Goal: Information Seeking & Learning: Learn about a topic

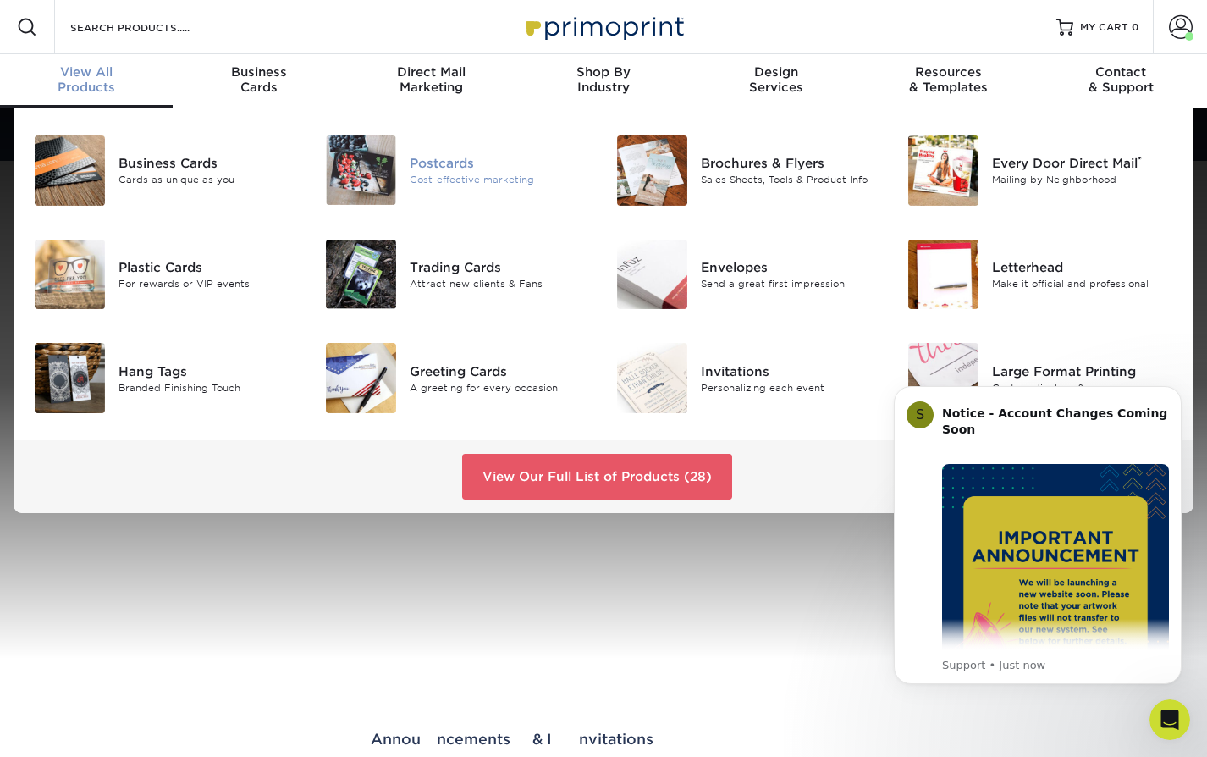
click at [421, 161] on div "Postcards" at bounding box center [500, 162] width 181 height 19
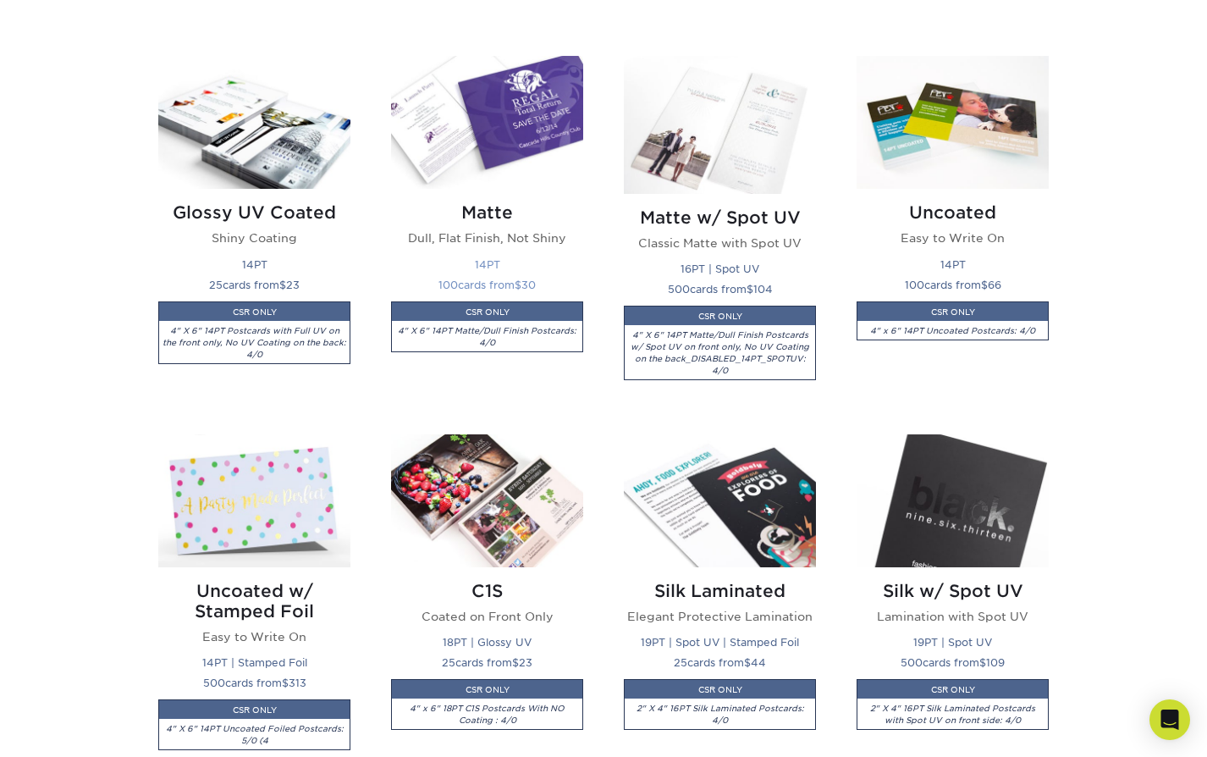
scroll to position [802, 0]
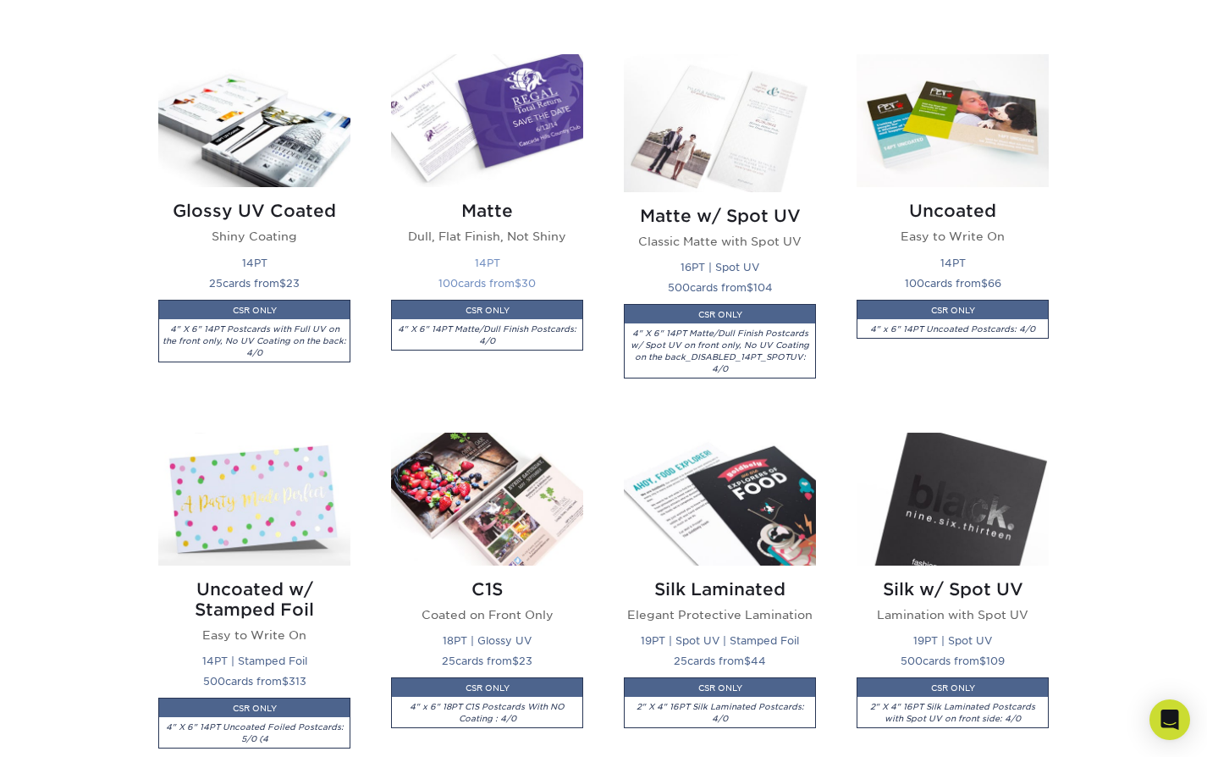
click at [522, 119] on img at bounding box center [487, 120] width 192 height 133
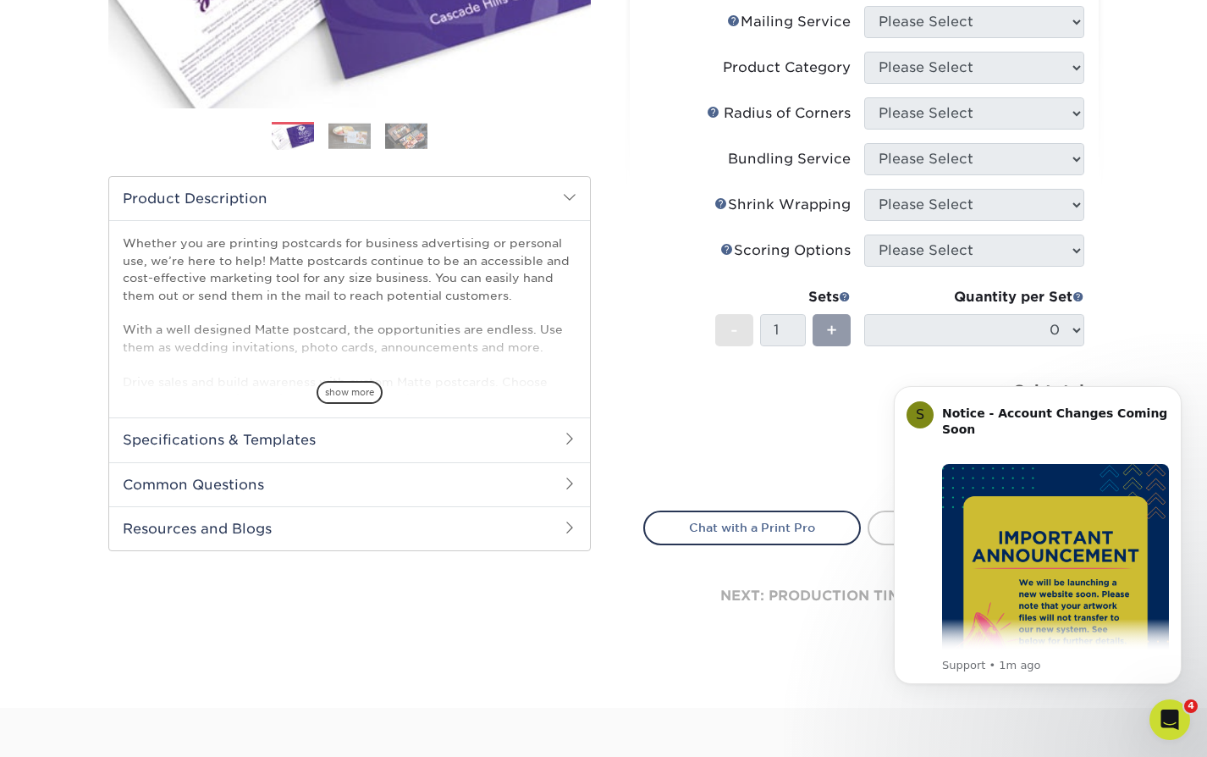
click at [344, 390] on span "show more" at bounding box center [350, 392] width 66 height 23
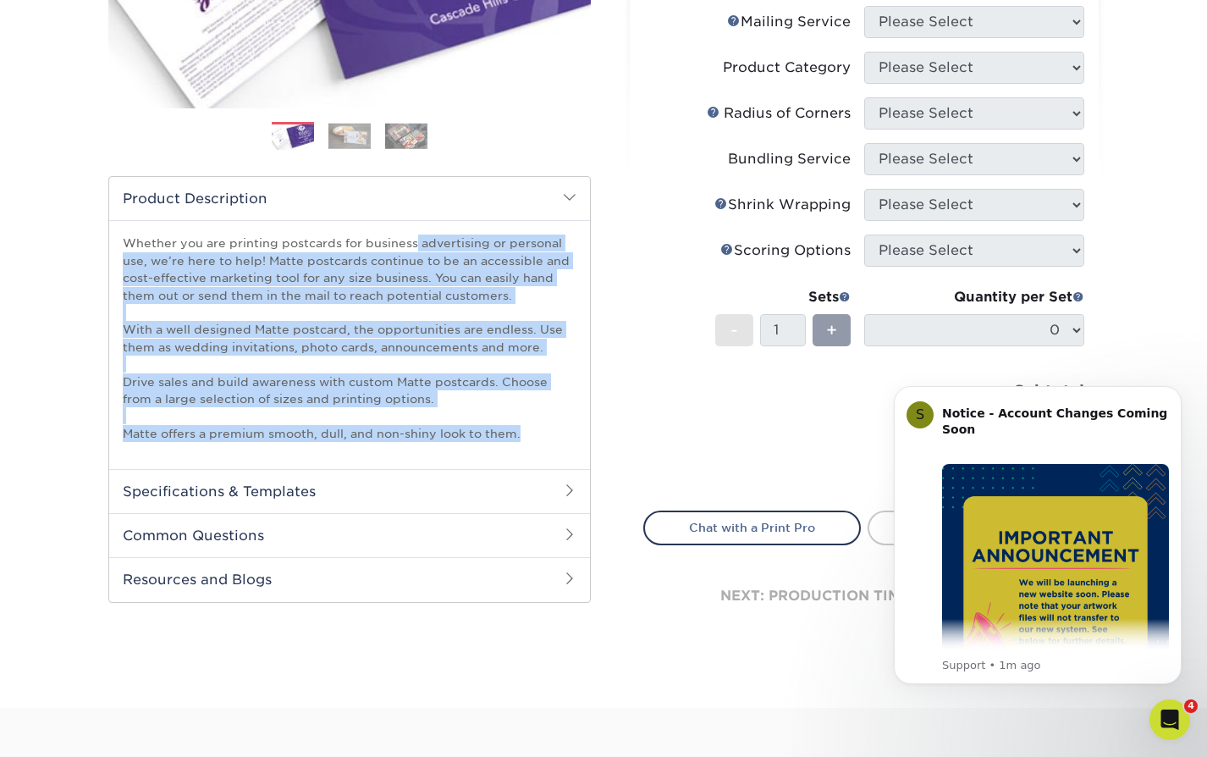
drag, startPoint x: 124, startPoint y: 240, endPoint x: 554, endPoint y: 437, distance: 472.9
click at [554, 436] on p "Whether you are printing postcards for business advertising or personal use, we…" at bounding box center [350, 338] width 454 height 207
copy p "Whether you are printing postcards for business advertising or personal use, we…"
click at [273, 544] on h2 "Common Questions" at bounding box center [349, 535] width 481 height 44
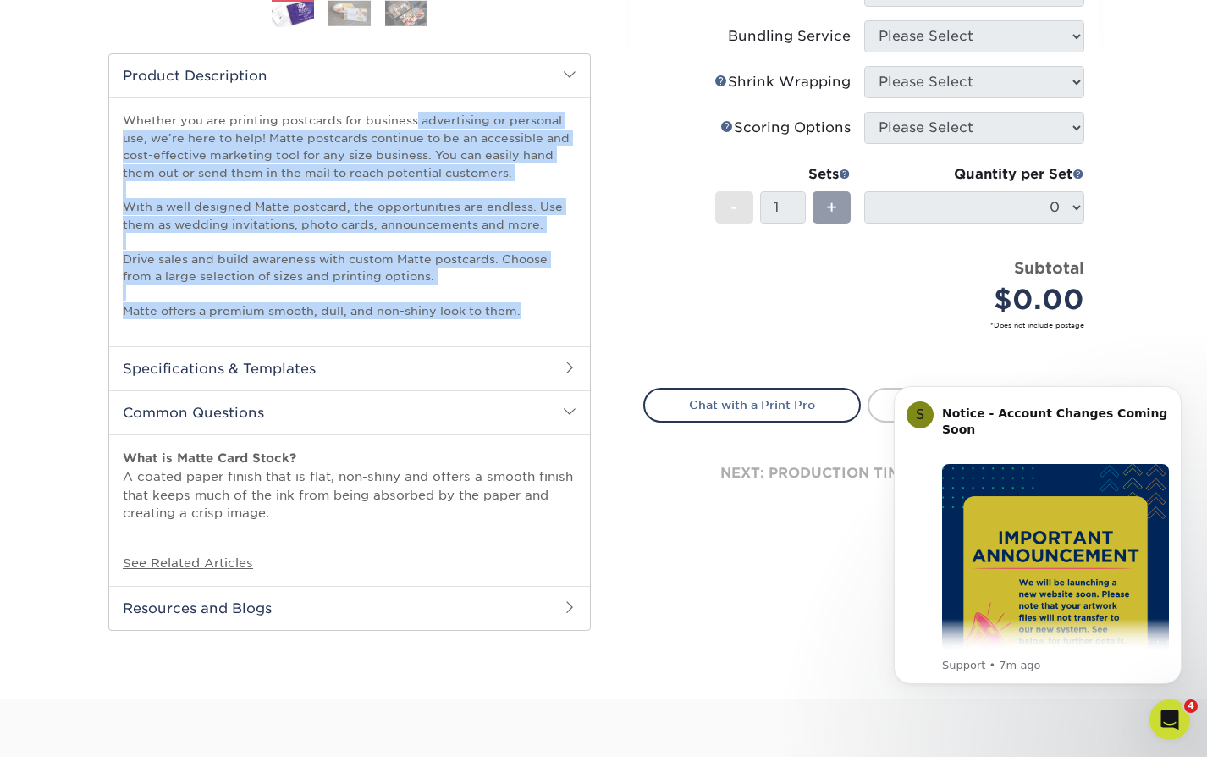
scroll to position [518, 0]
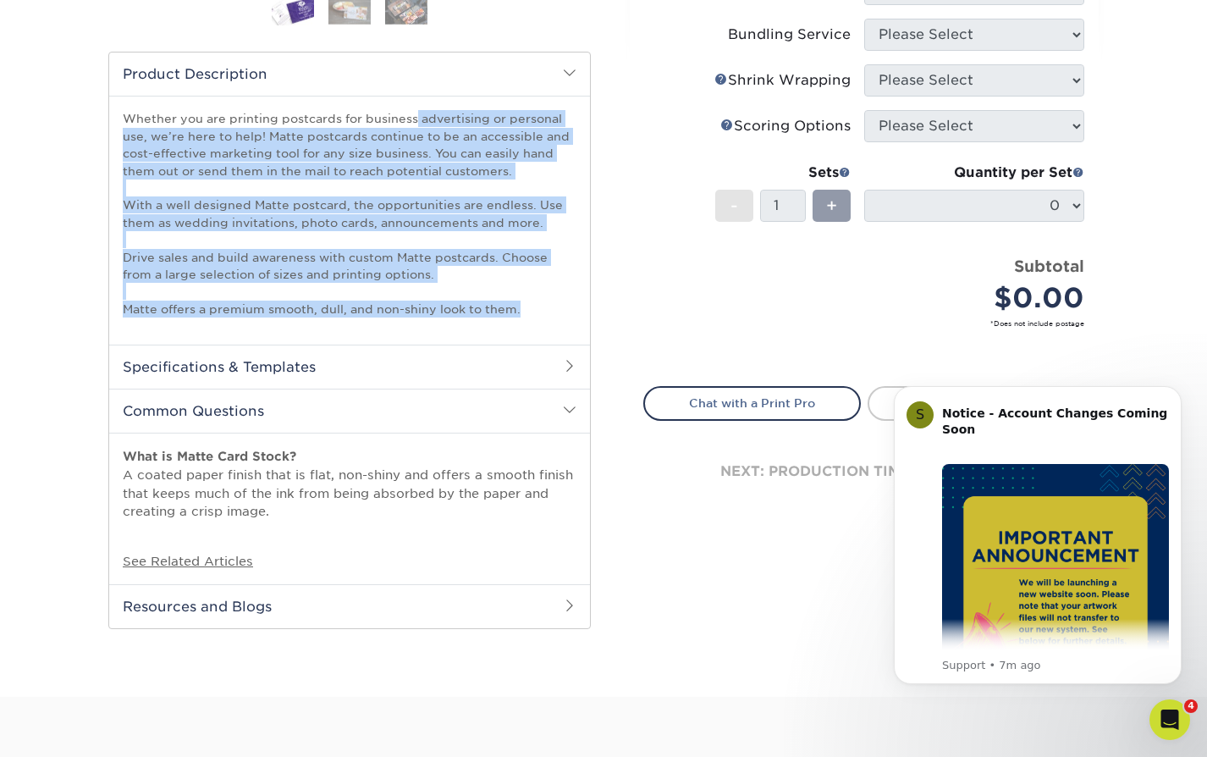
click at [442, 601] on h2 "Resources and Blogs" at bounding box center [349, 606] width 481 height 44
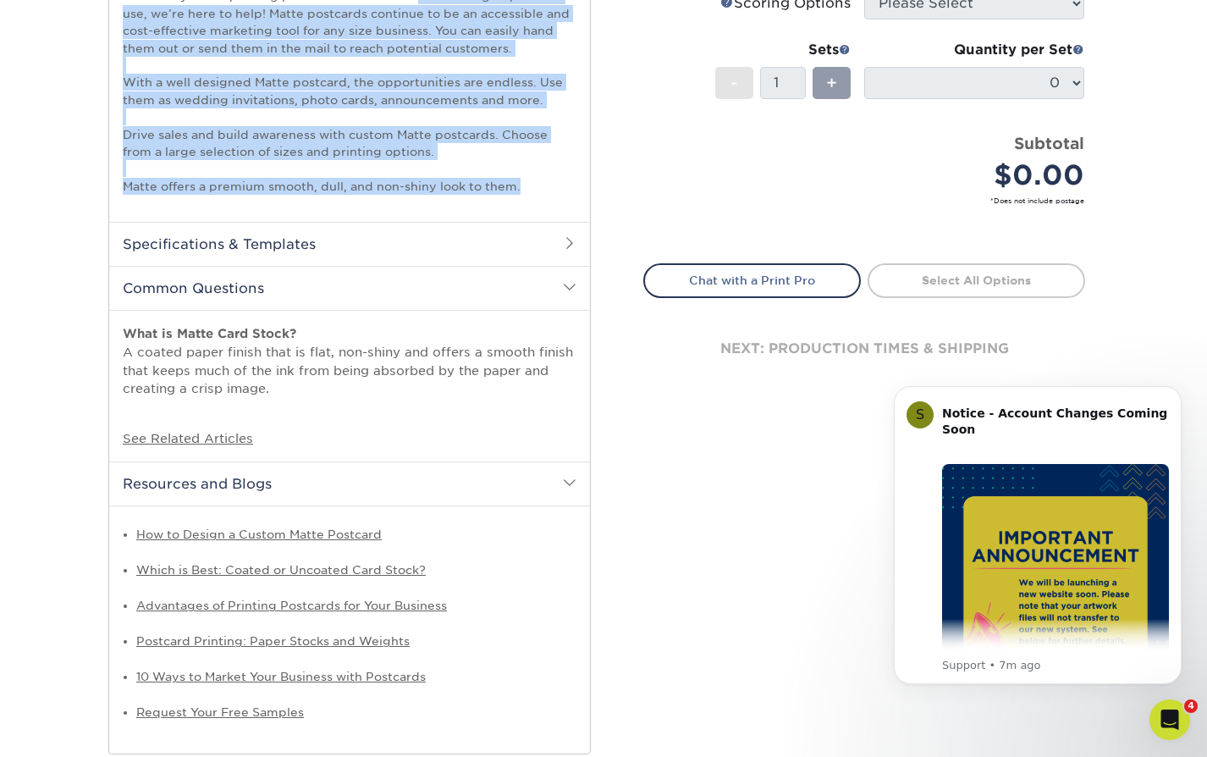
scroll to position [787, 0]
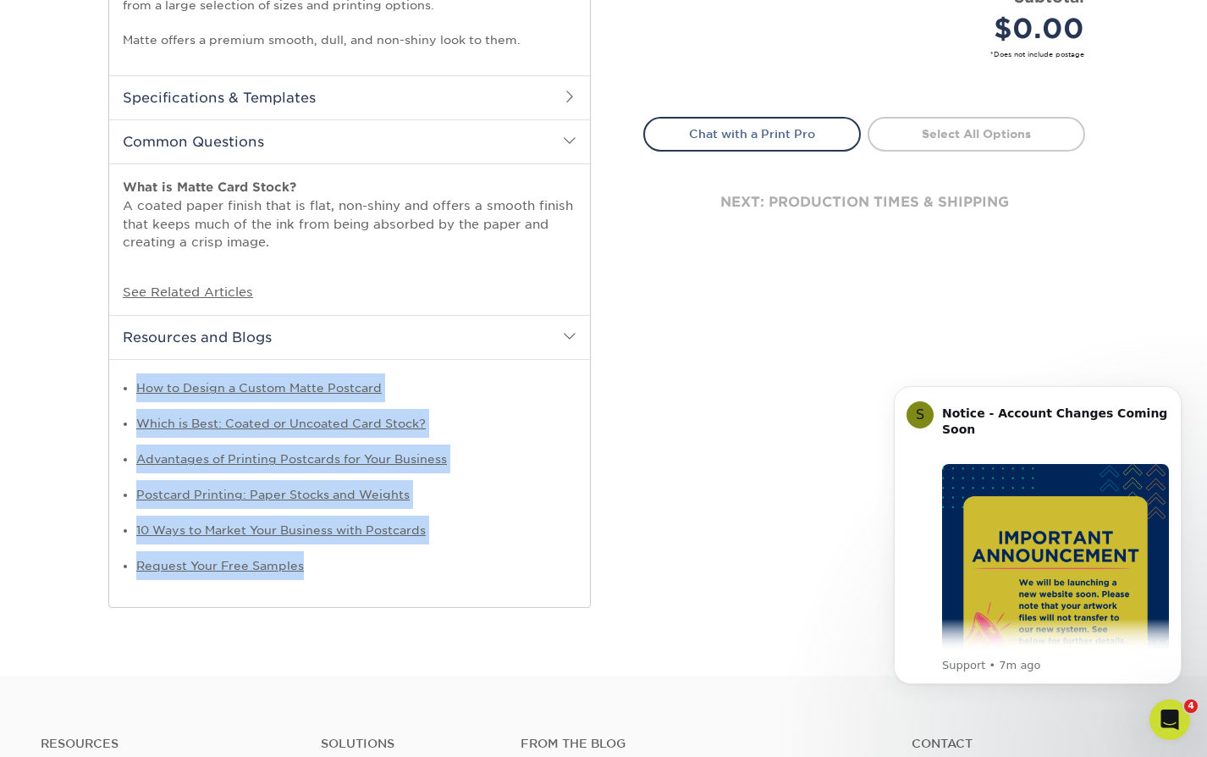
drag, startPoint x: 122, startPoint y: 367, endPoint x: 393, endPoint y: 600, distance: 357.2
click at [393, 600] on div "How to Design a Custom Matte Postcard Which is Best: Coated or Uncoated Card St…" at bounding box center [349, 483] width 481 height 248
copy ul "How to Design a Custom Matte Postcard Which is Best: Coated or Uncoated Card St…"
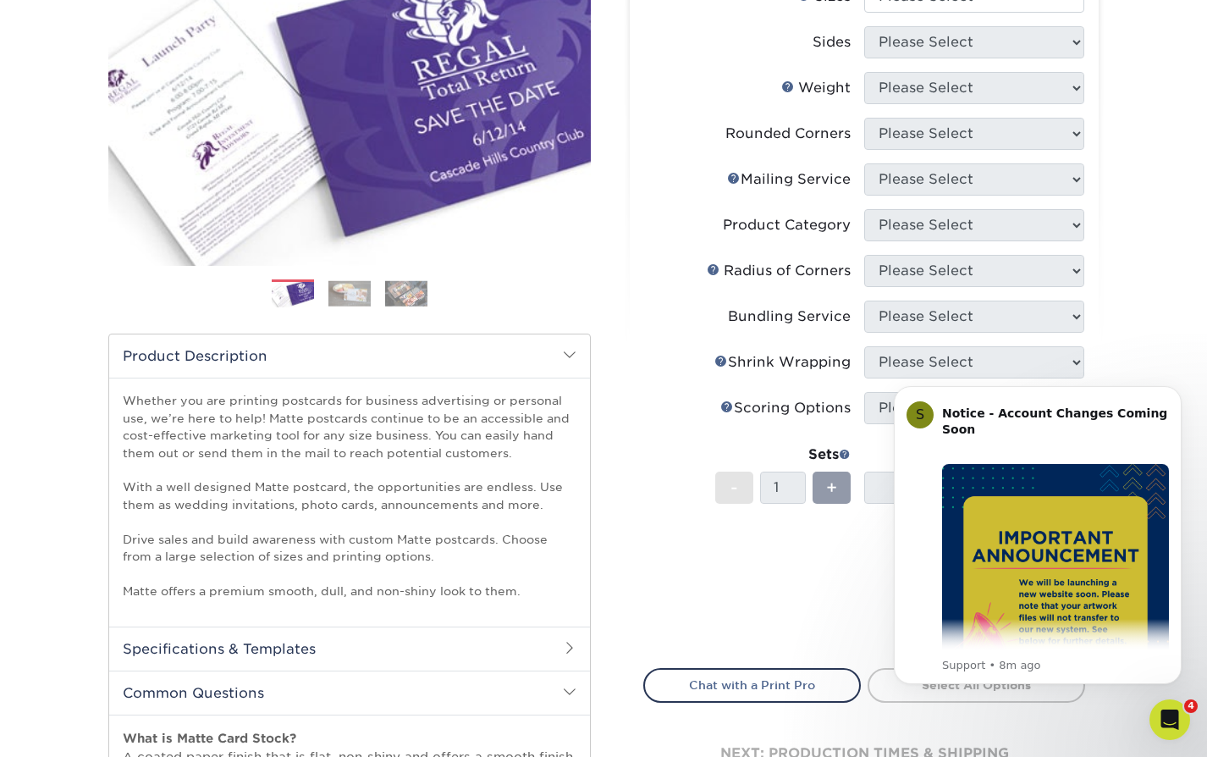
scroll to position [0, 0]
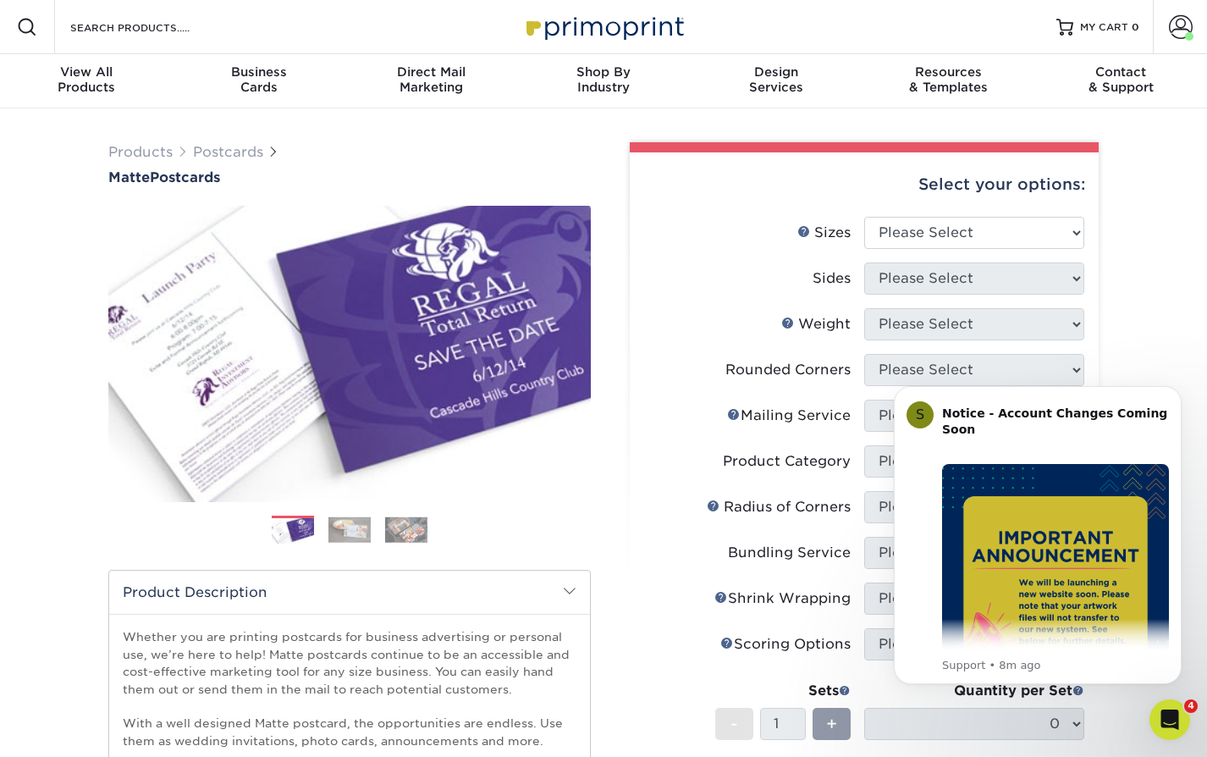
click at [417, 537] on img at bounding box center [406, 529] width 42 height 26
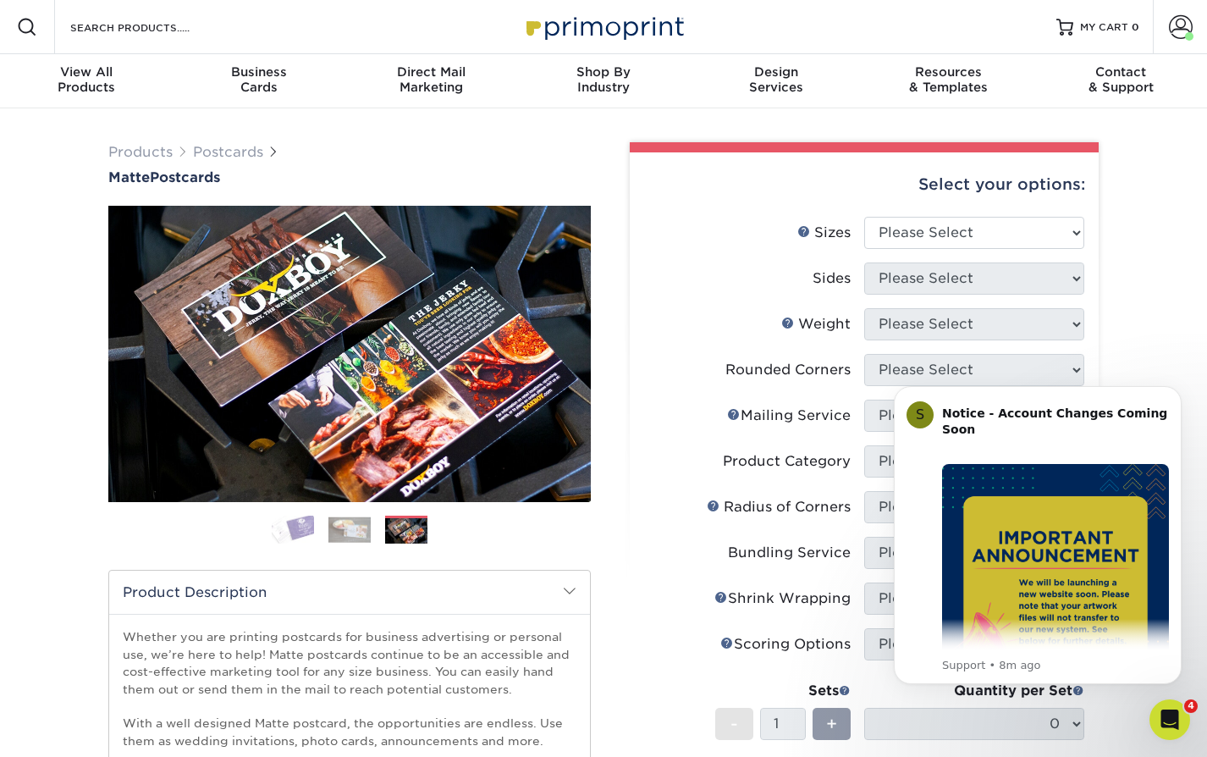
click at [330, 533] on img at bounding box center [350, 529] width 42 height 26
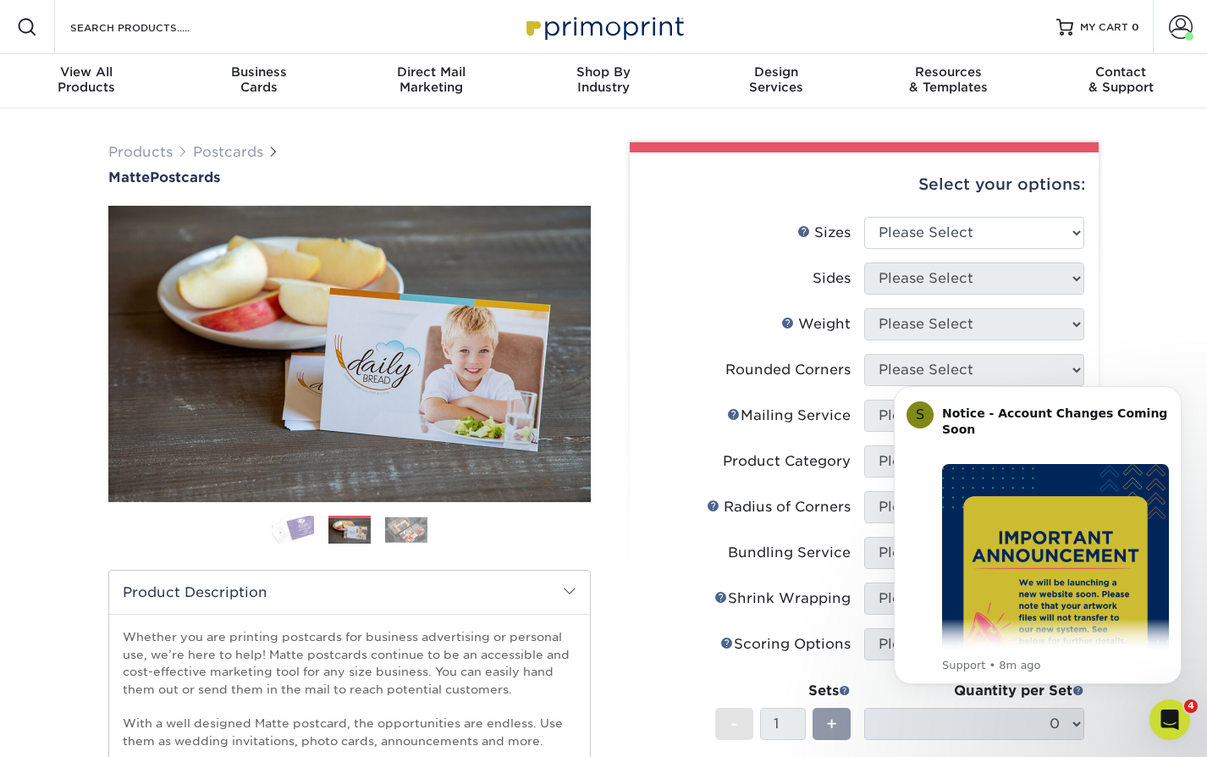
click at [412, 527] on img at bounding box center [406, 529] width 42 height 26
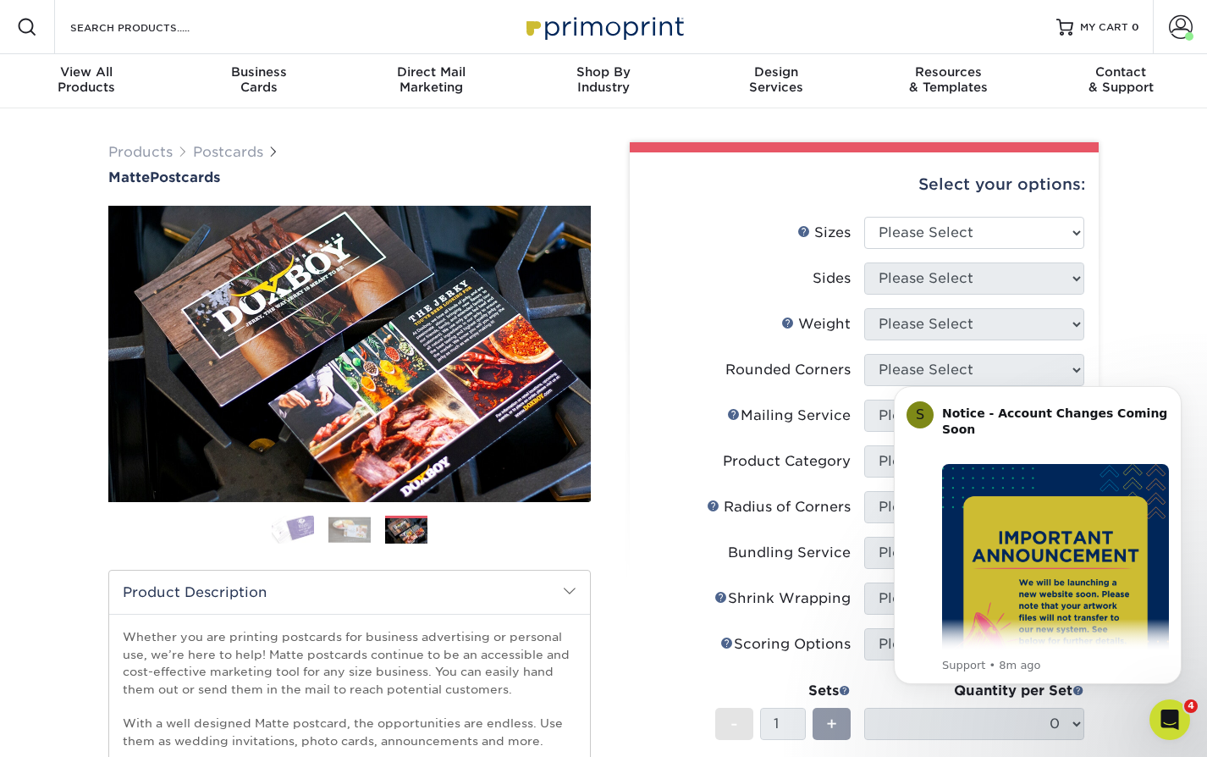
click at [358, 529] on img at bounding box center [350, 529] width 42 height 26
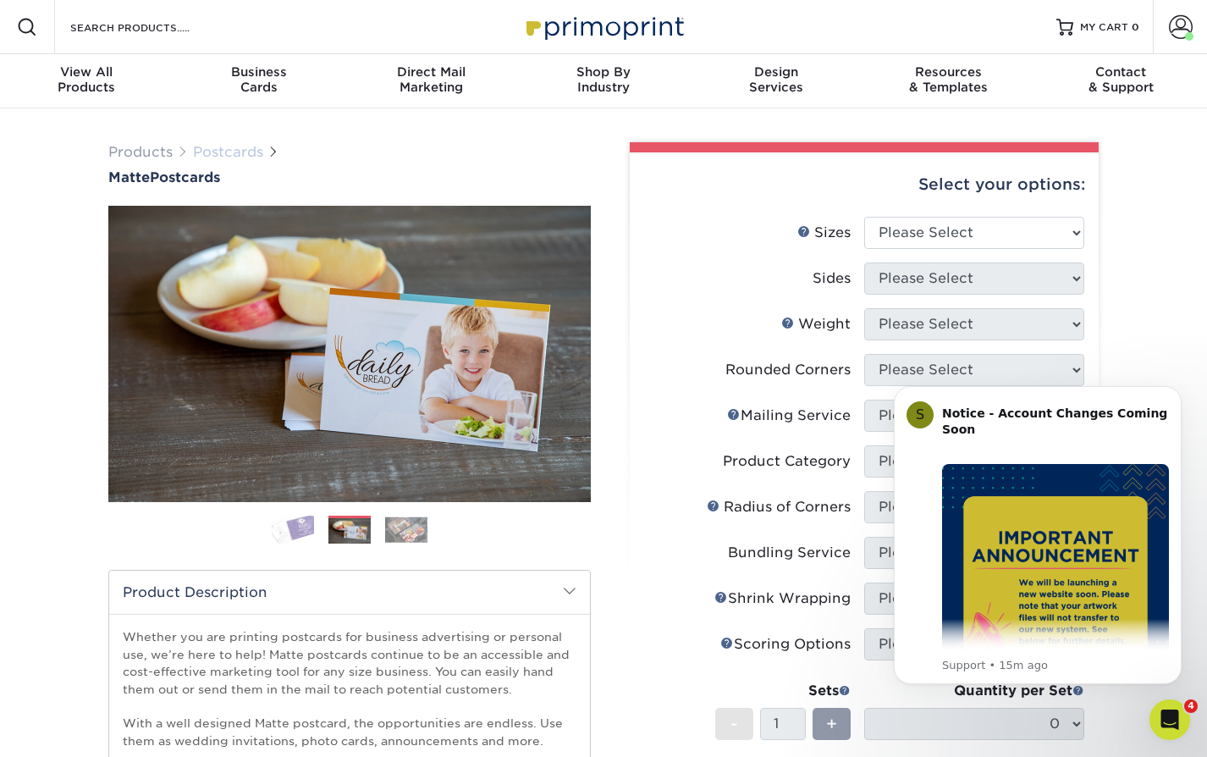
click at [226, 148] on link "Postcards" at bounding box center [228, 152] width 70 height 16
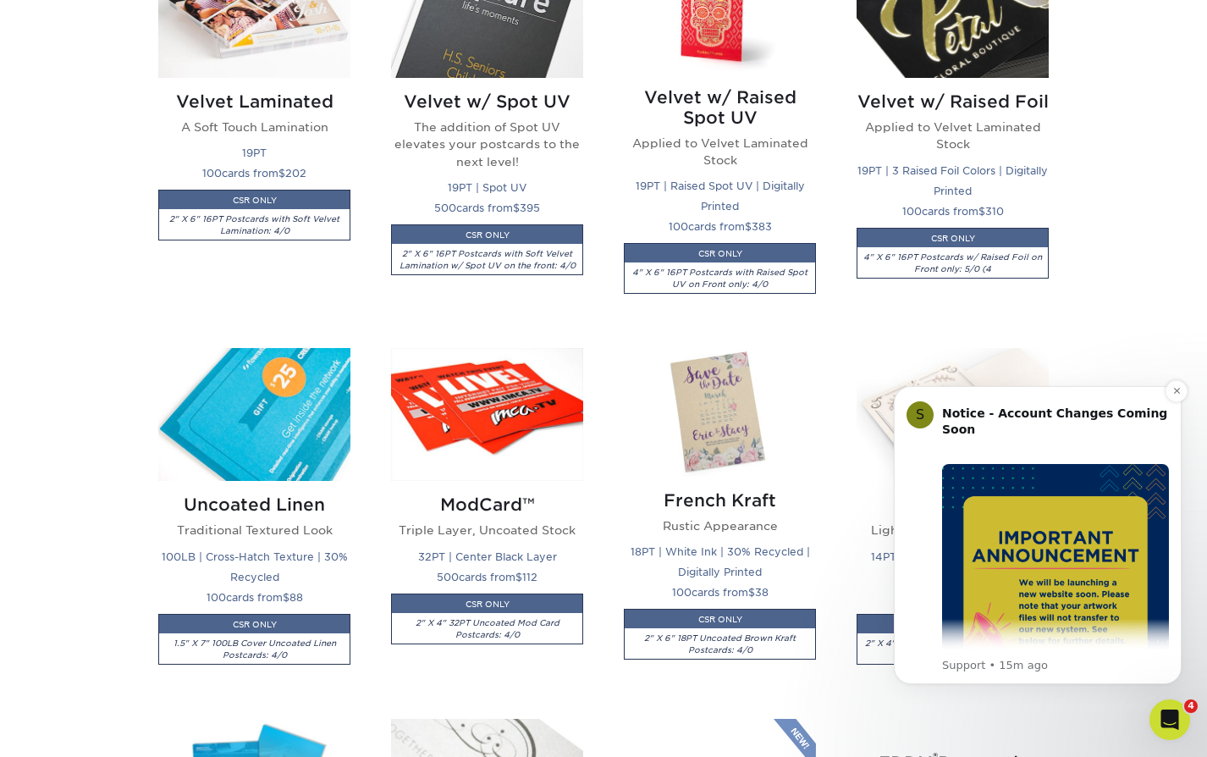
scroll to position [2037, 0]
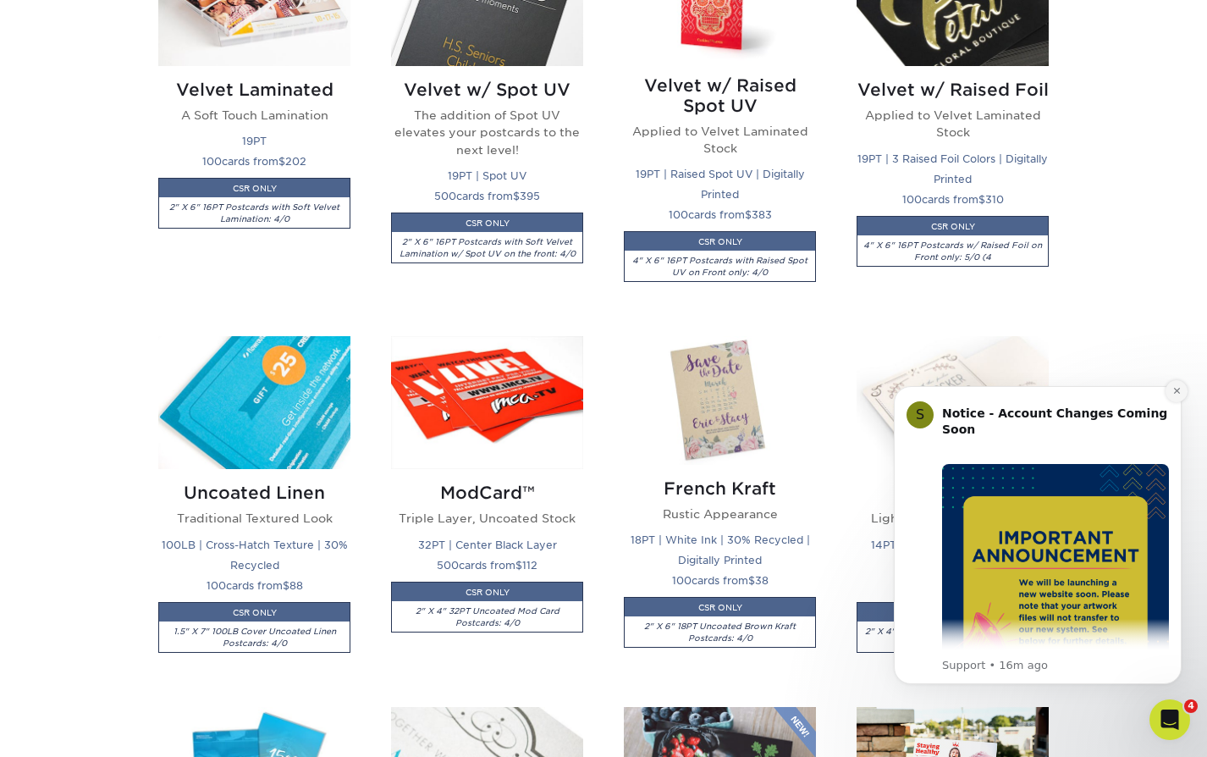
click at [1176, 394] on icon "Dismiss notification" at bounding box center [1177, 390] width 9 height 9
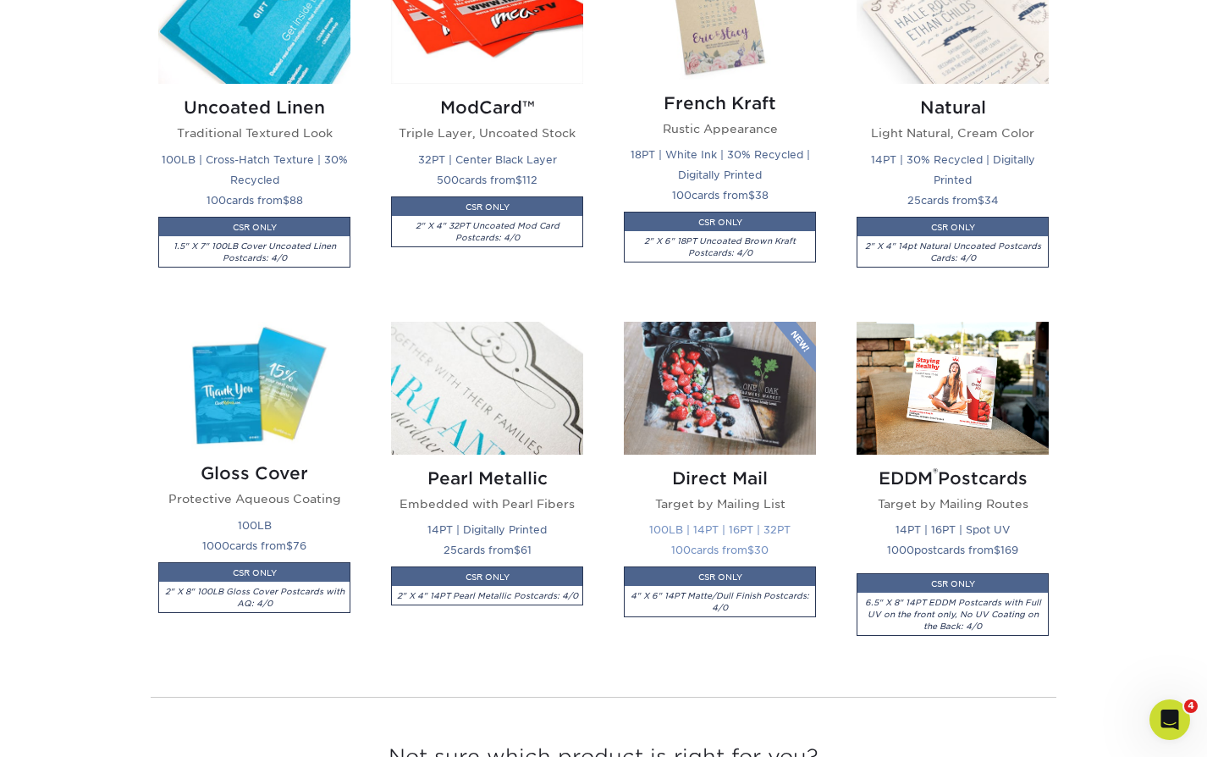
scroll to position [2430, 0]
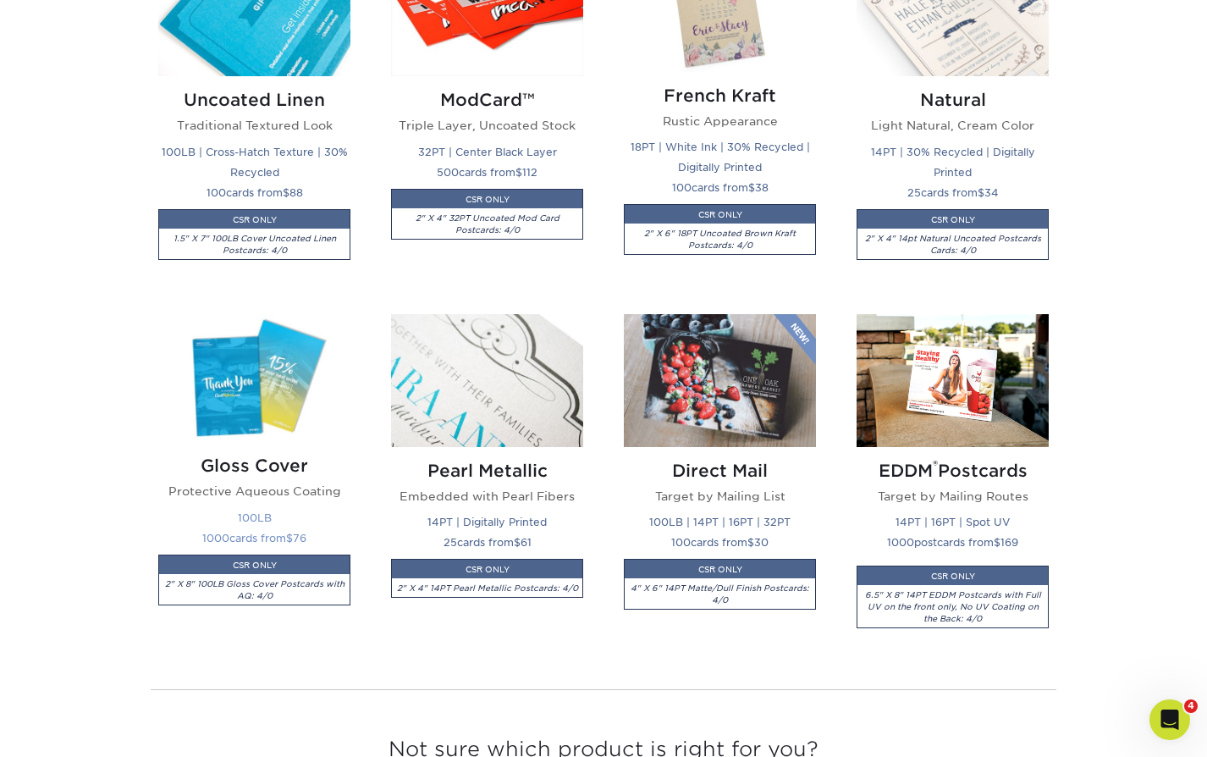
click at [281, 406] on img at bounding box center [254, 378] width 192 height 128
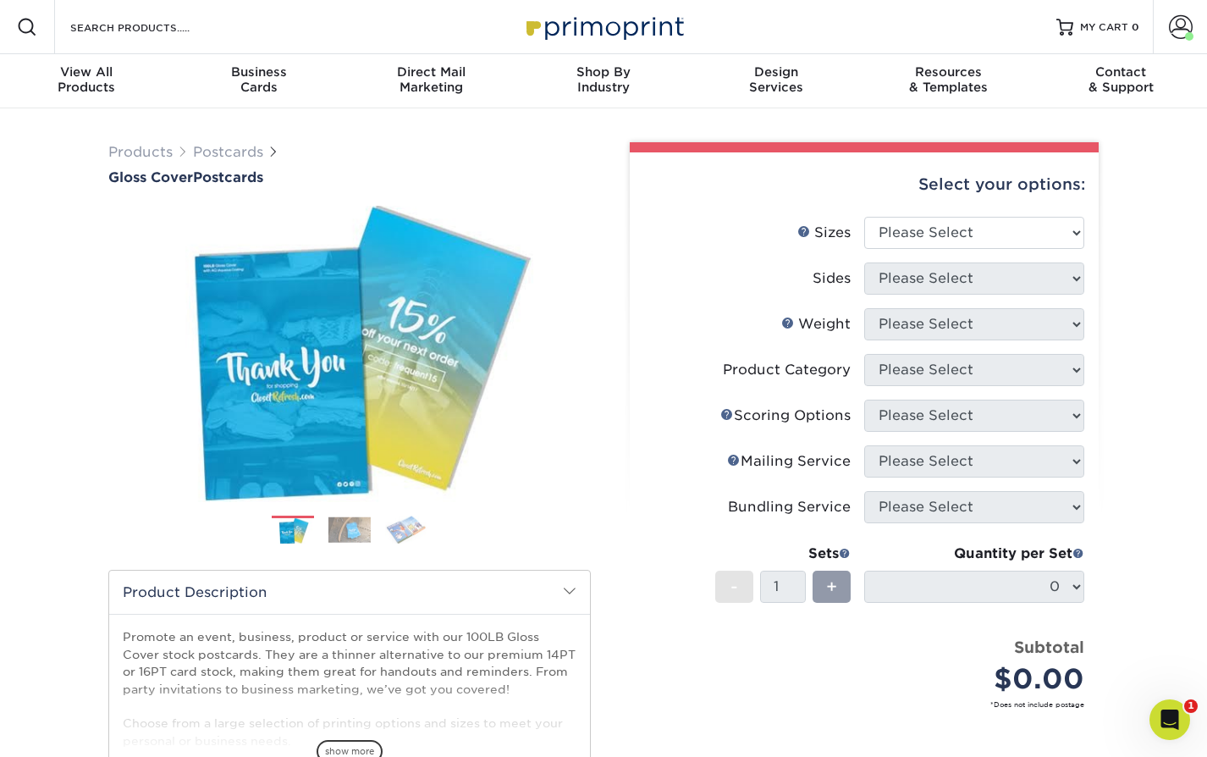
click at [357, 538] on img at bounding box center [350, 529] width 42 height 26
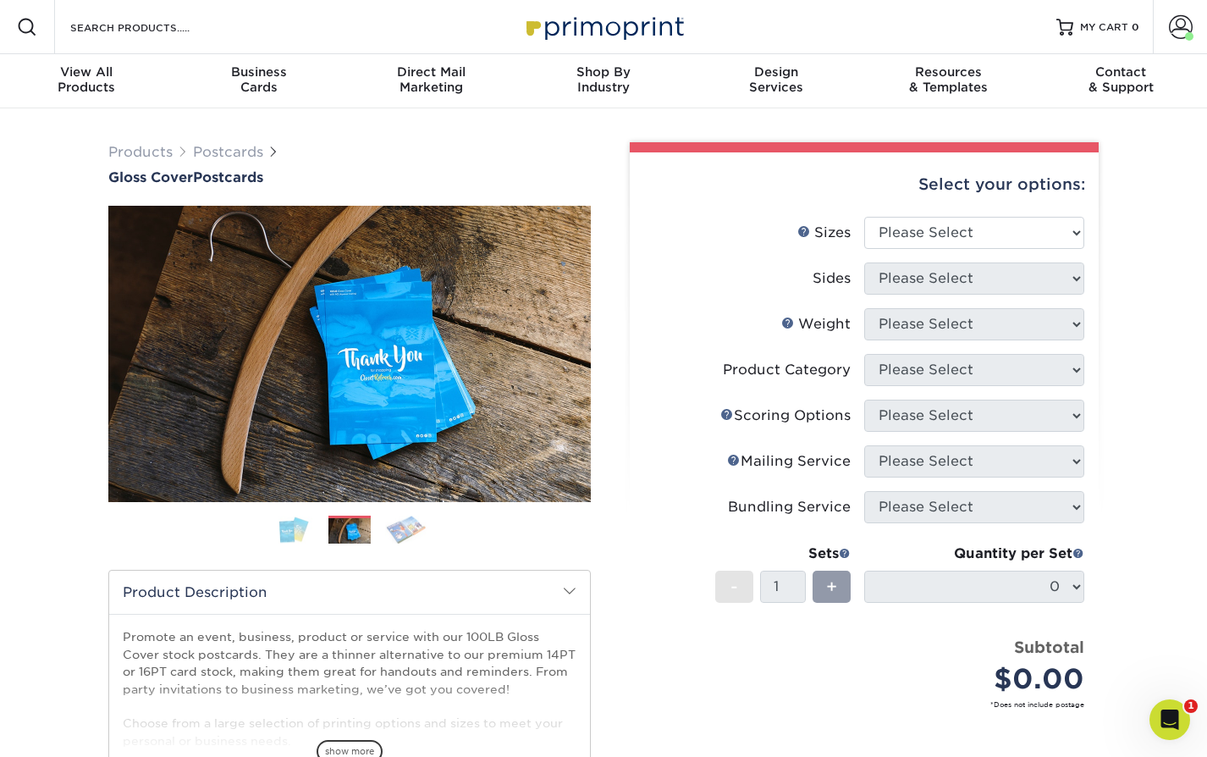
click at [295, 533] on img at bounding box center [293, 530] width 42 height 29
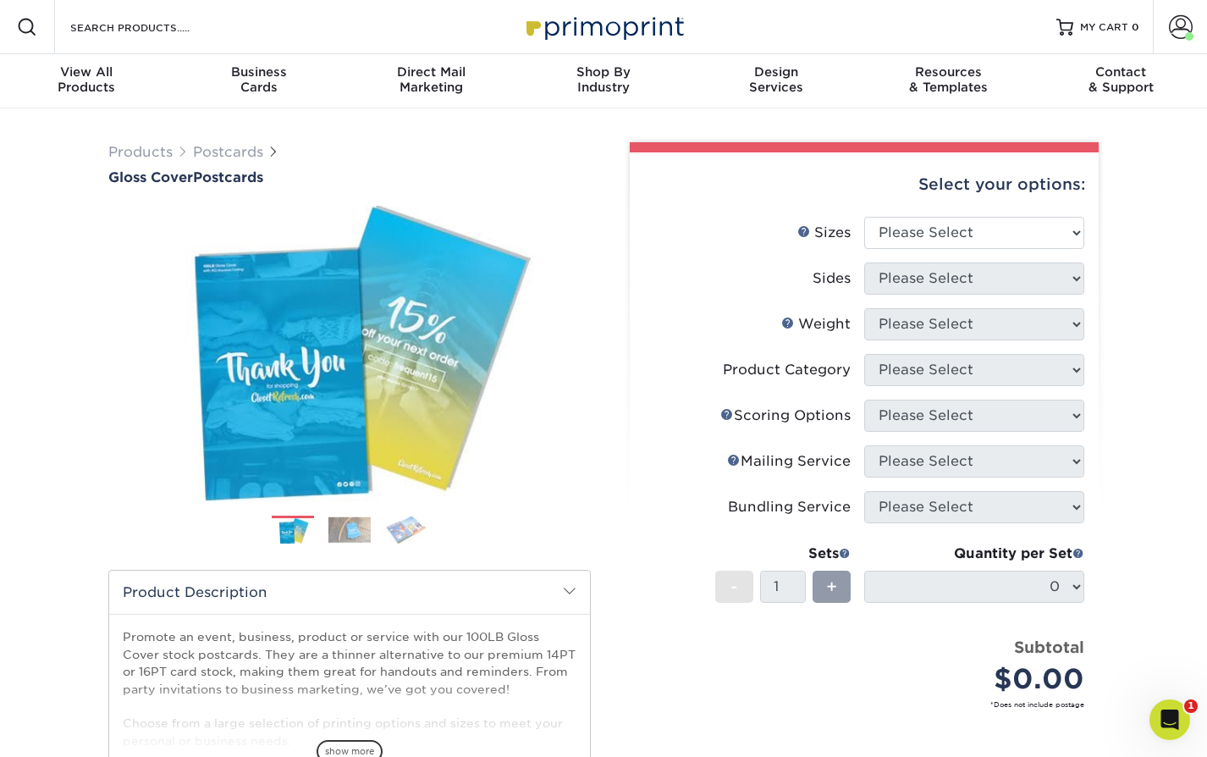
click at [338, 533] on img at bounding box center [350, 529] width 42 height 26
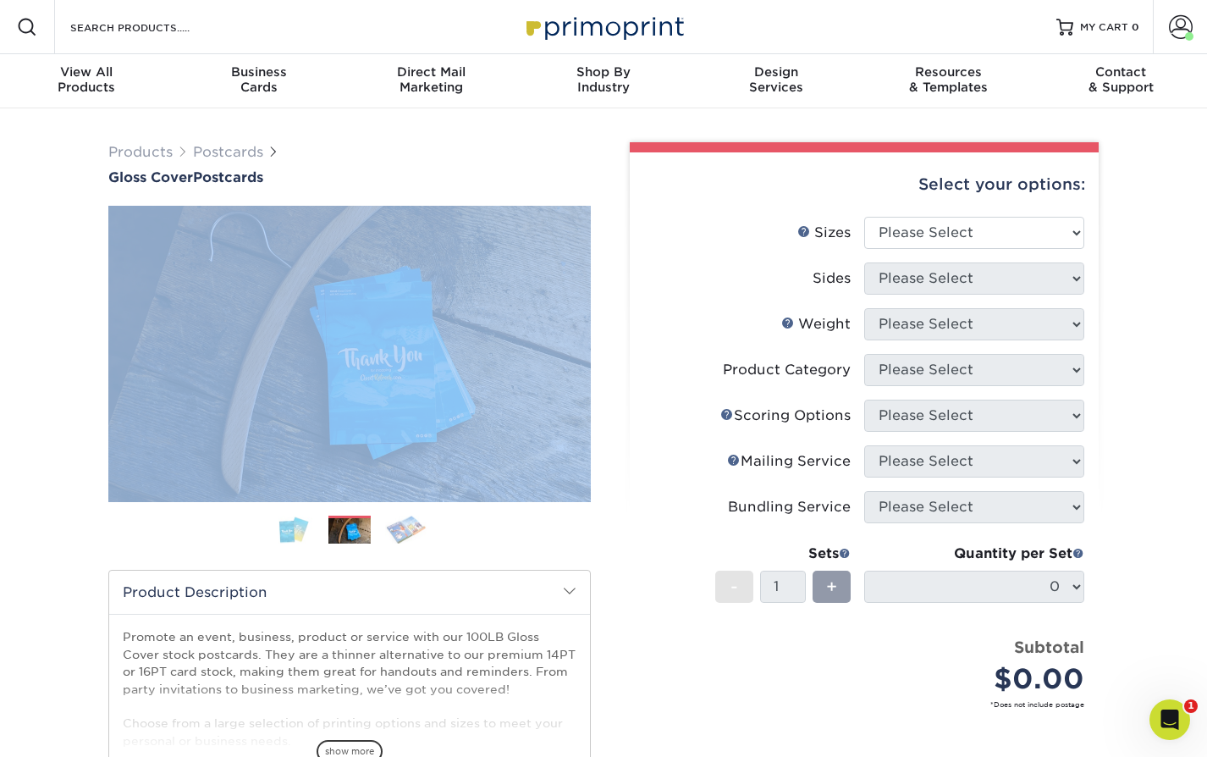
click at [410, 530] on img at bounding box center [406, 530] width 42 height 30
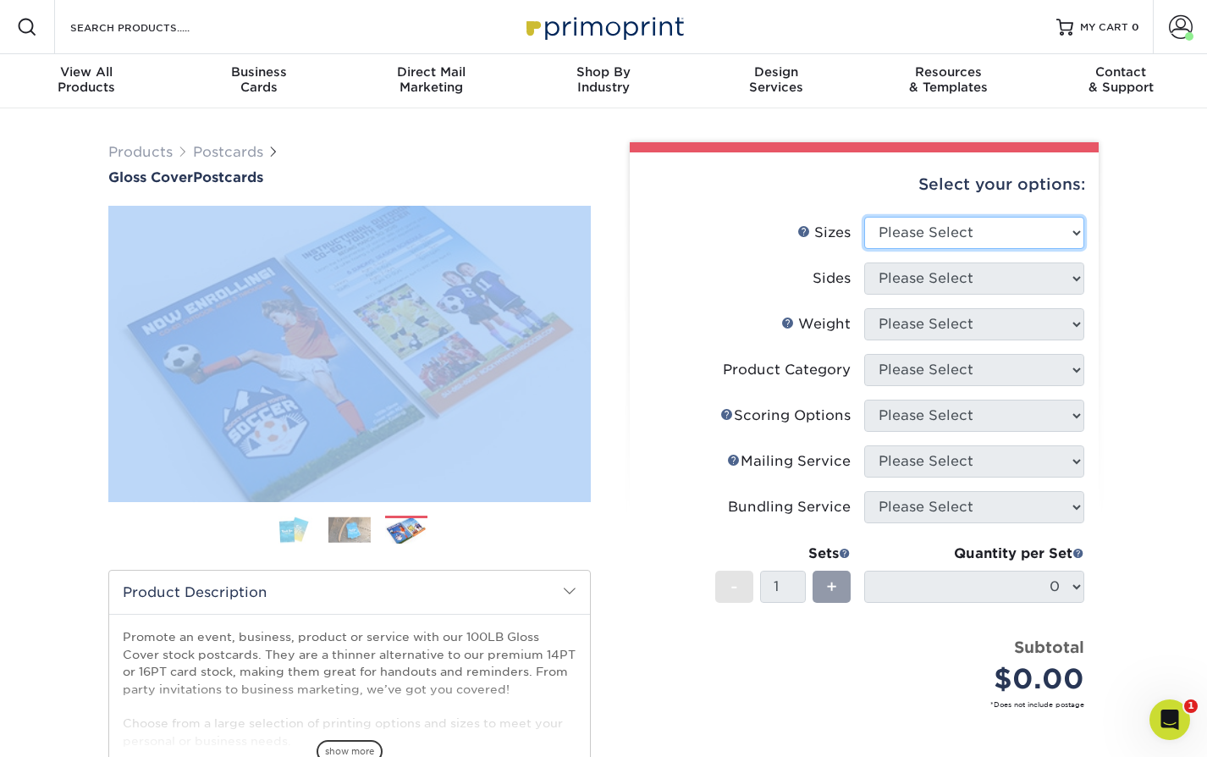
click at [994, 226] on select "Please Select 2" x 8" 3" x 4" 3" x 5" 3.5" x 8.5" 4" x 6" 4" x 9" 4.25" x 5.5" …" at bounding box center [974, 233] width 220 height 32
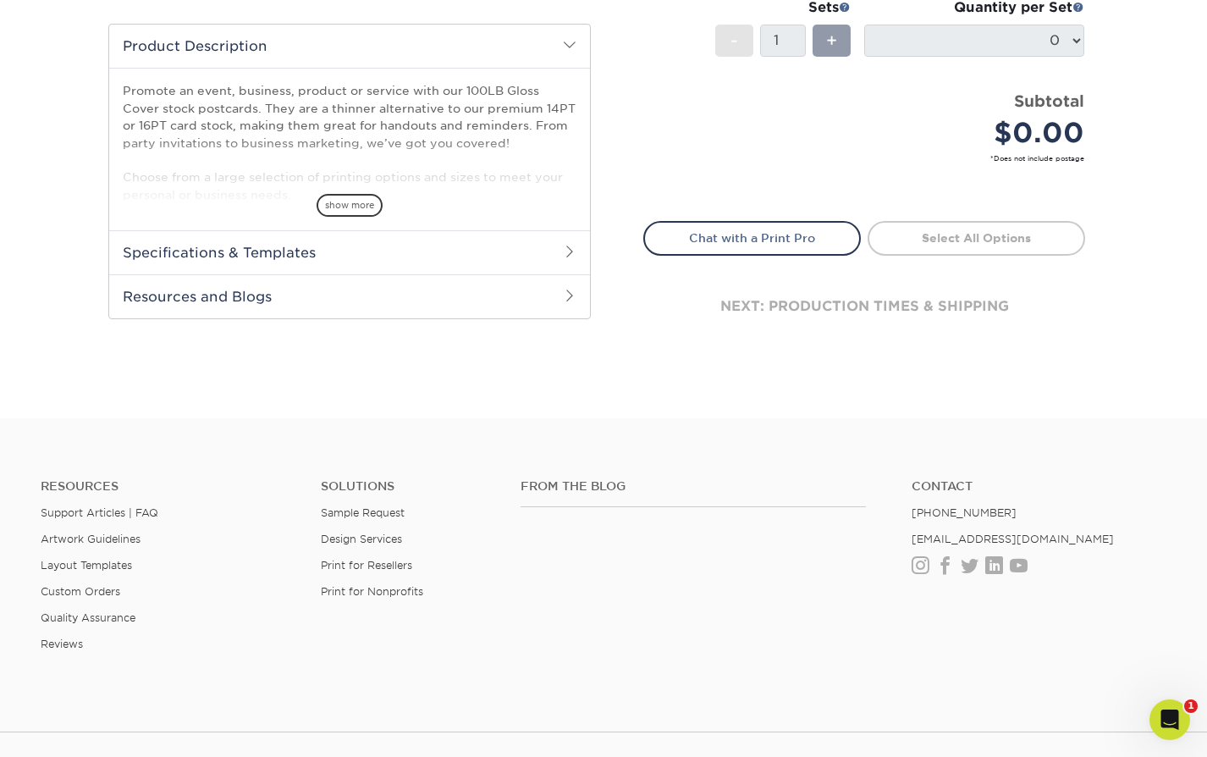
scroll to position [632, 0]
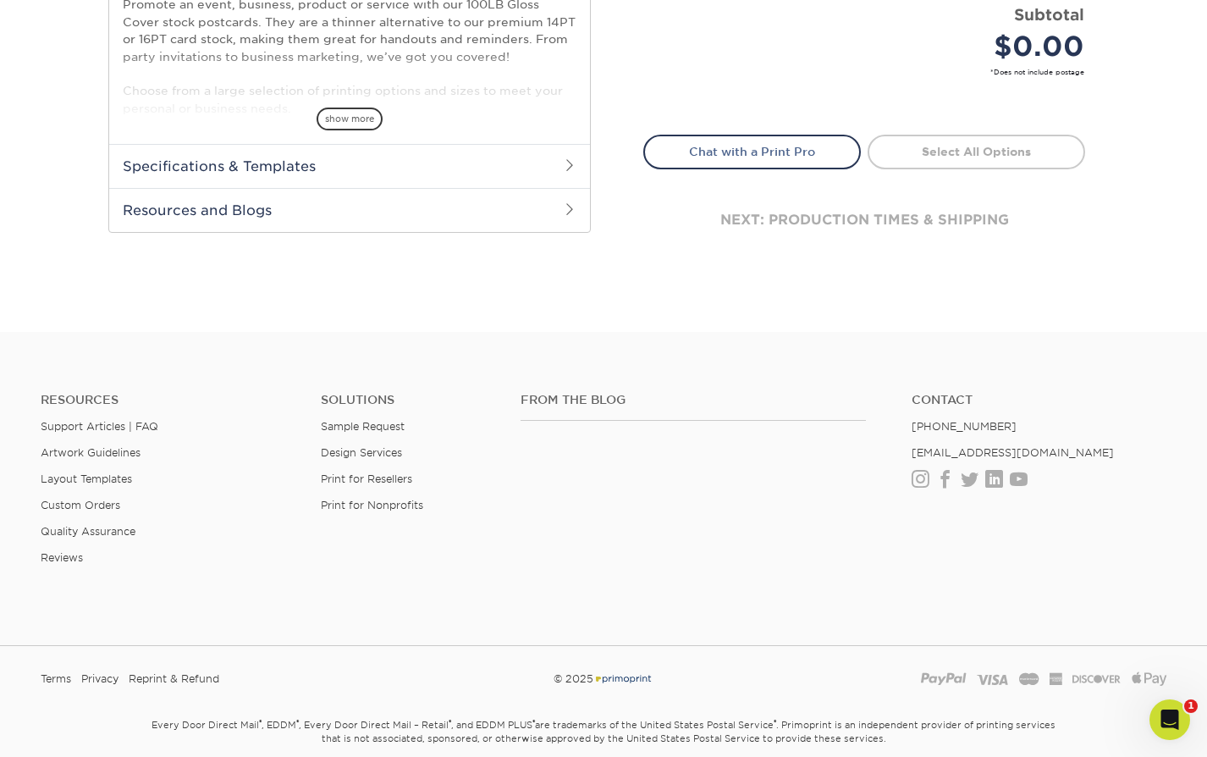
click at [347, 130] on div "Promote an event, business, product or service with our 100LB Gloss Cover stock…" at bounding box center [349, 62] width 481 height 163
click at [351, 118] on span "show more" at bounding box center [350, 119] width 66 height 23
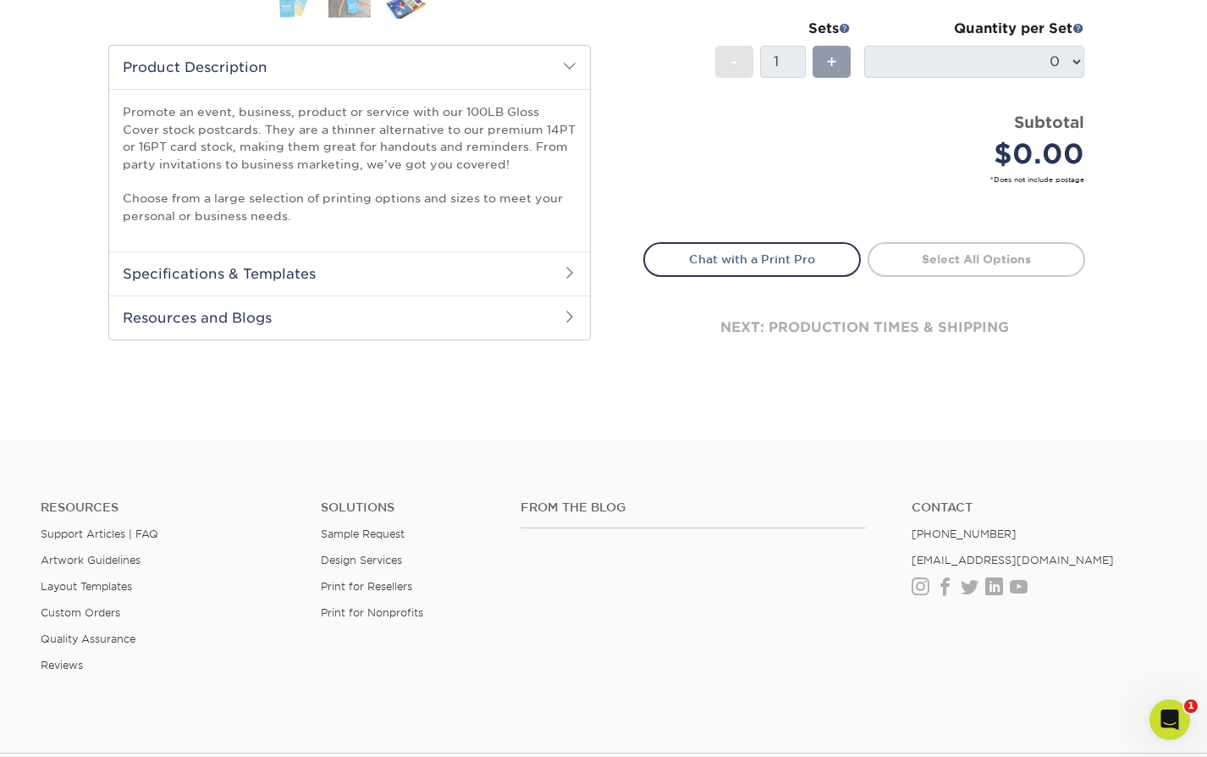
scroll to position [526, 0]
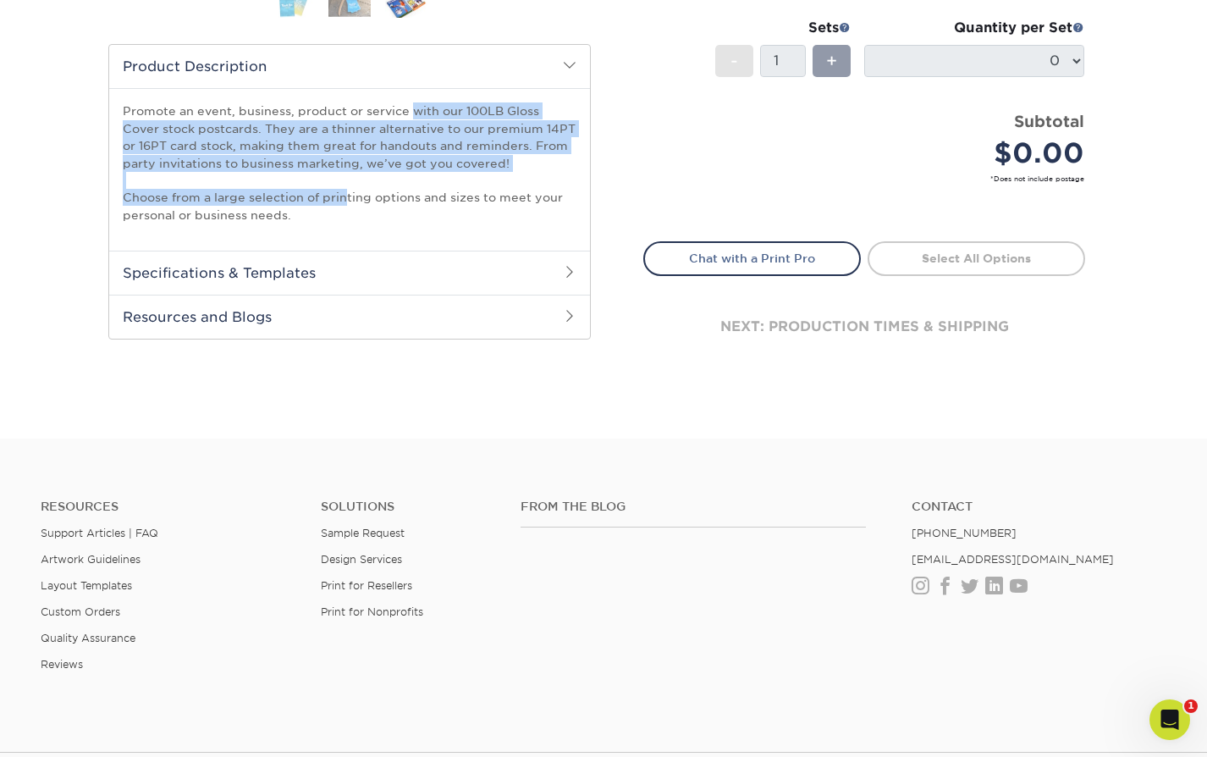
drag, startPoint x: 127, startPoint y: 108, endPoint x: 350, endPoint y: 205, distance: 242.7
click at [350, 205] on p "Promote an event, business, product or service with our 100LB Gloss Cover stock…" at bounding box center [350, 162] width 454 height 121
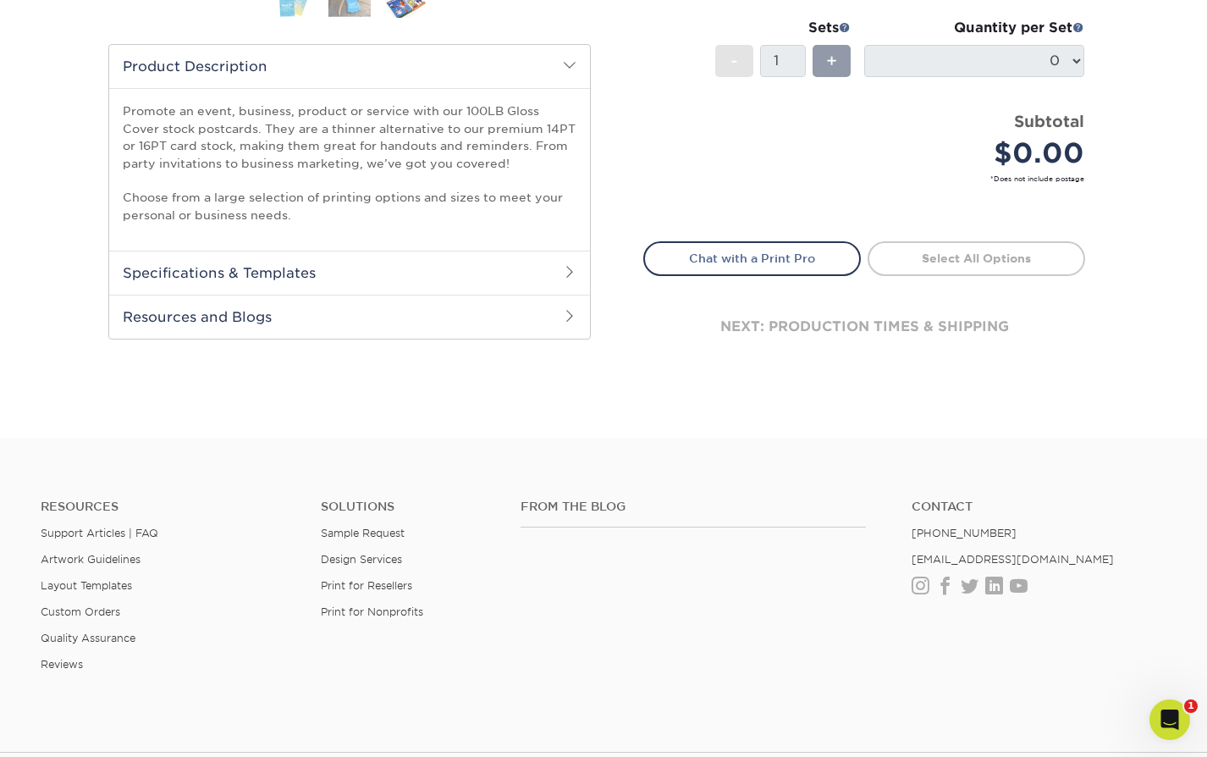
click at [345, 214] on p "Promote an event, business, product or service with our 100LB Gloss Cover stock…" at bounding box center [350, 162] width 454 height 121
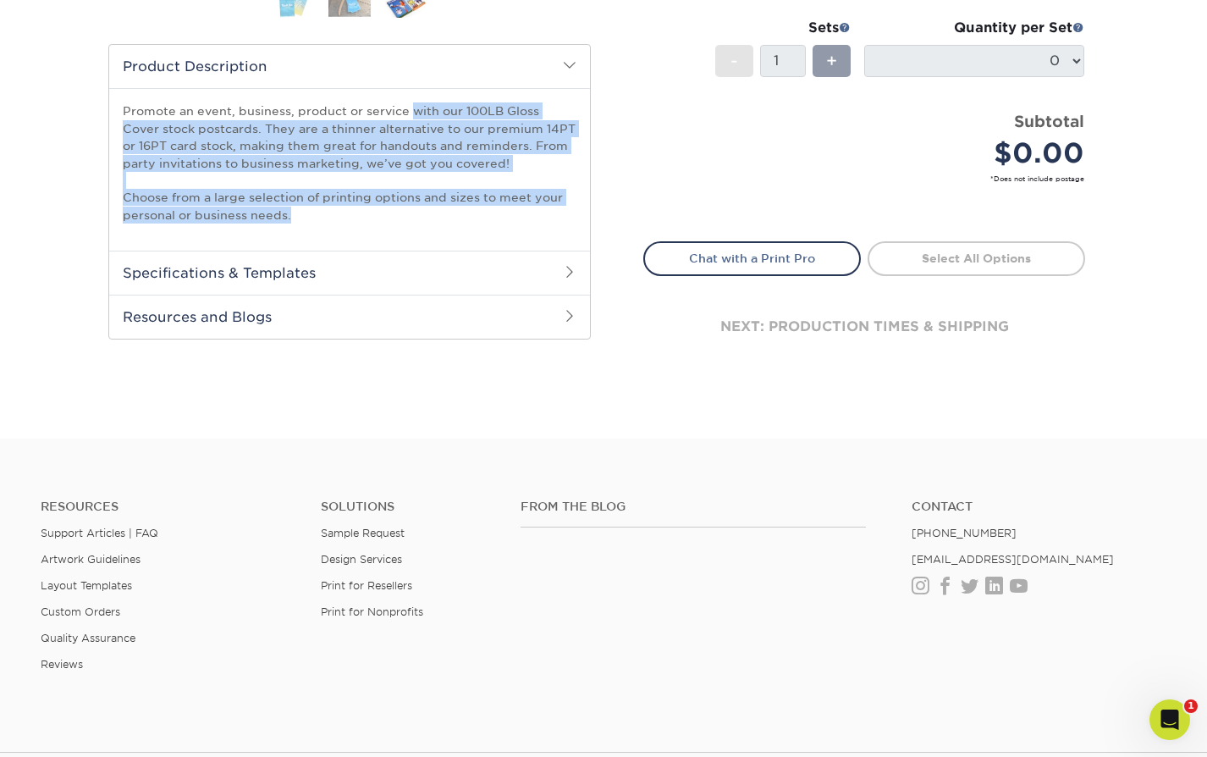
drag, startPoint x: 348, startPoint y: 216, endPoint x: 119, endPoint y: 96, distance: 259.0
click at [119, 96] on div "Promote an event, business, product or service with our 100LB Gloss Cover stock…" at bounding box center [349, 169] width 481 height 163
copy p "Promote an event, business, product or service with our 100LB Gloss Cover stock…"
click at [262, 304] on h2 "Resources and Blogs" at bounding box center [349, 317] width 481 height 44
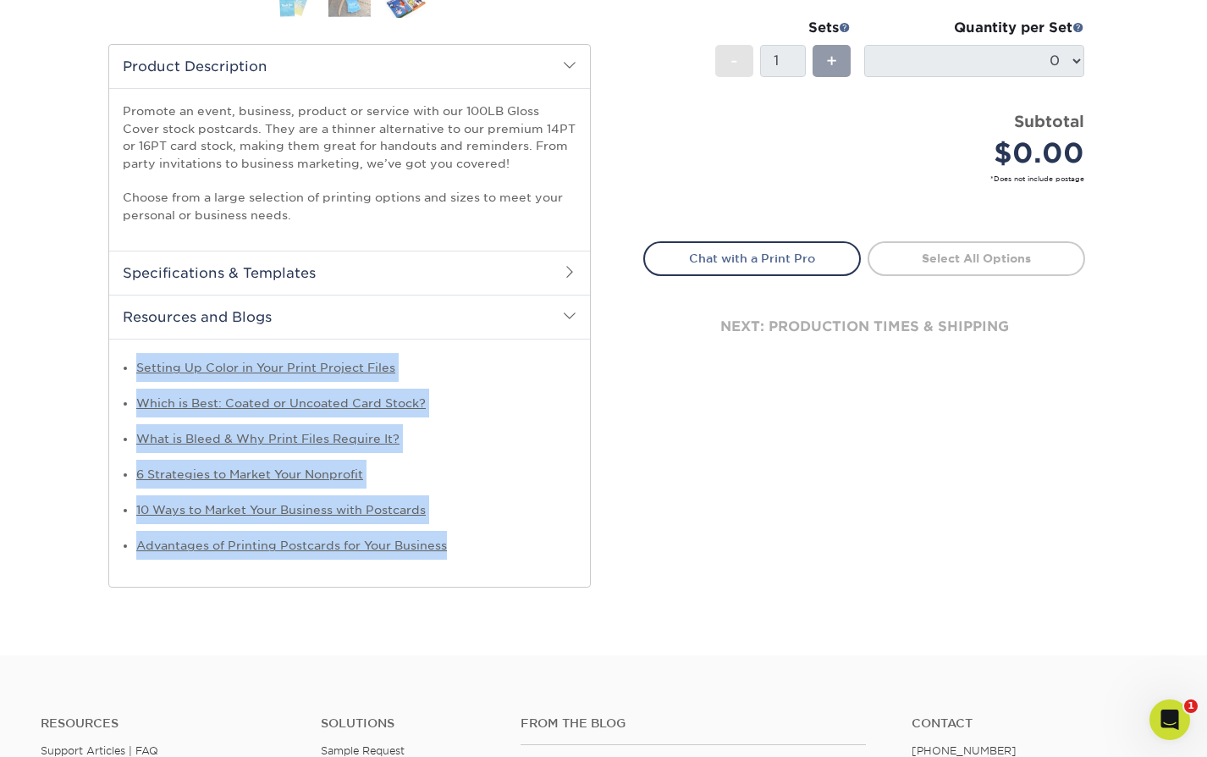
drag, startPoint x: 474, startPoint y: 539, endPoint x: 135, endPoint y: 374, distance: 377.5
click at [135, 374] on ul "Setting Up Color in Your Print Project Files Which is Best: Coated or Uncoated …" at bounding box center [350, 456] width 454 height 207
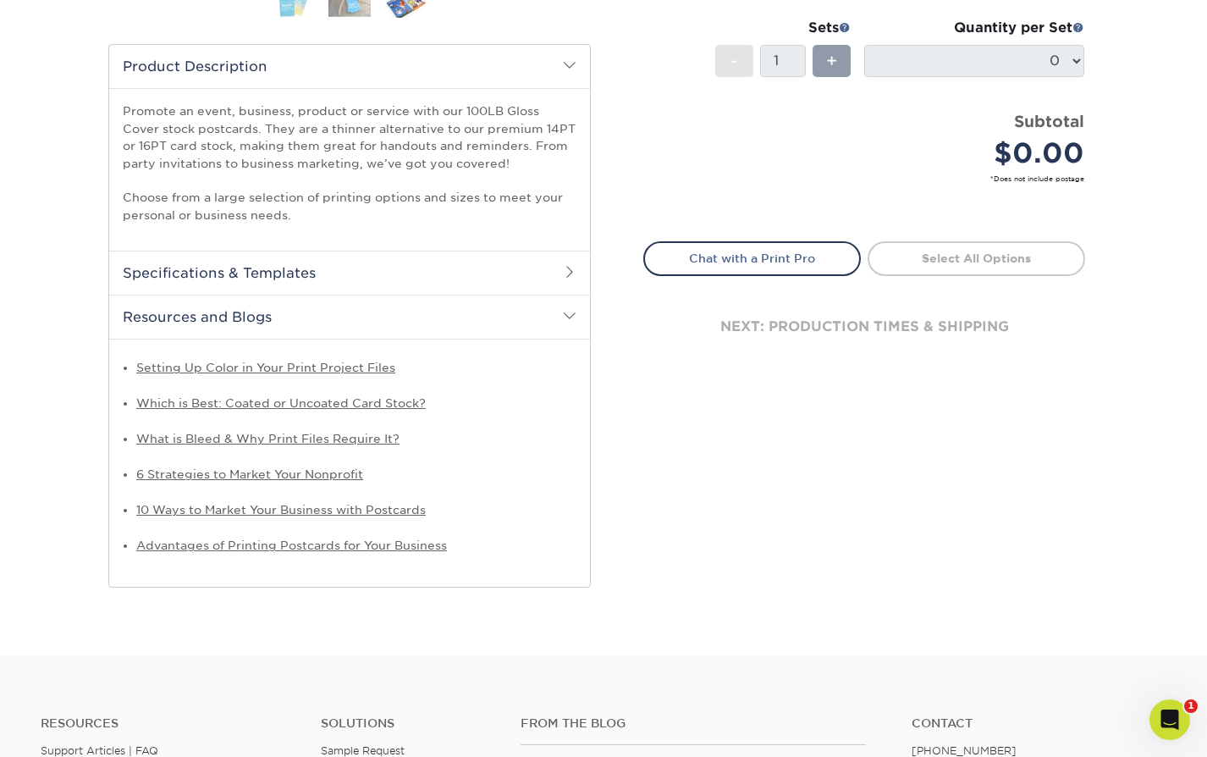
click at [542, 450] on li "What is Bleed & Why Print Files Require It?" at bounding box center [356, 438] width 440 height 29
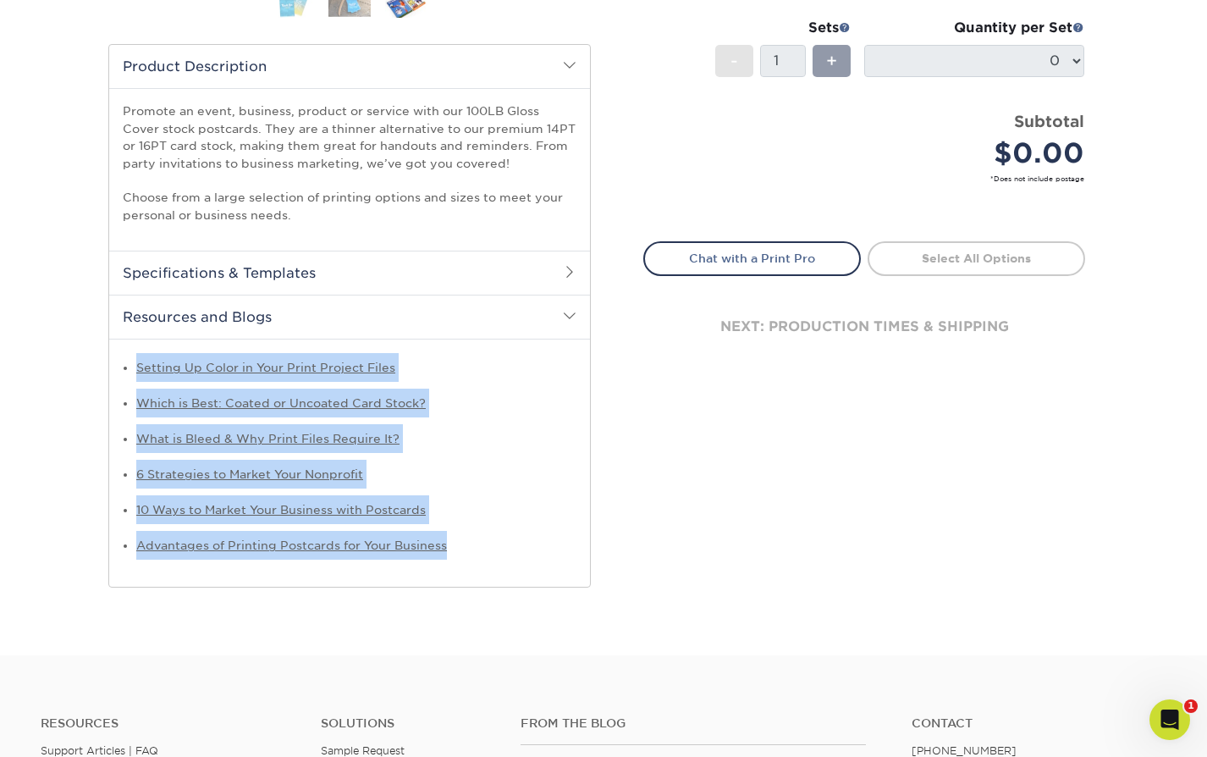
drag, startPoint x: 498, startPoint y: 538, endPoint x: 118, endPoint y: 369, distance: 415.8
click at [111, 370] on div "Setting Up Color in Your Print Project Files Which is Best: Coated or Uncoated …" at bounding box center [349, 463] width 481 height 248
copy ul "Setting Up Color in Your Print Project Files Which is Best: Coated or Uncoated …"
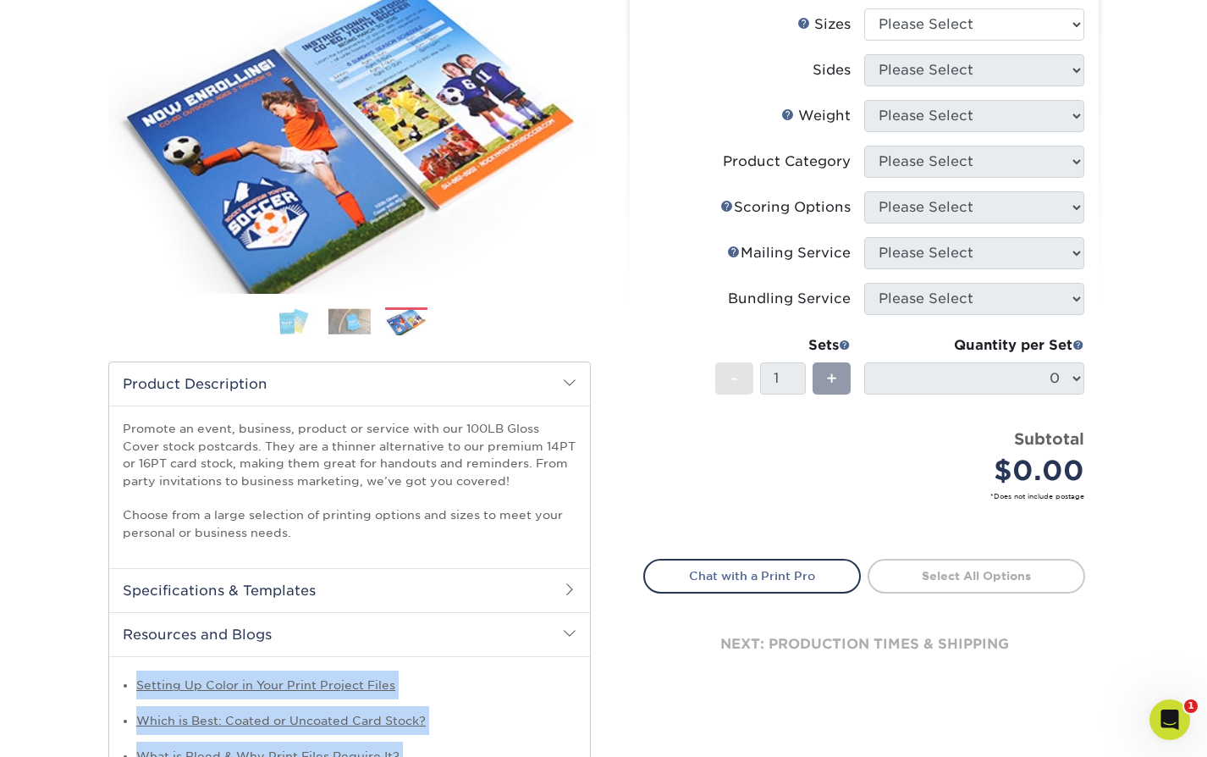
scroll to position [0, 0]
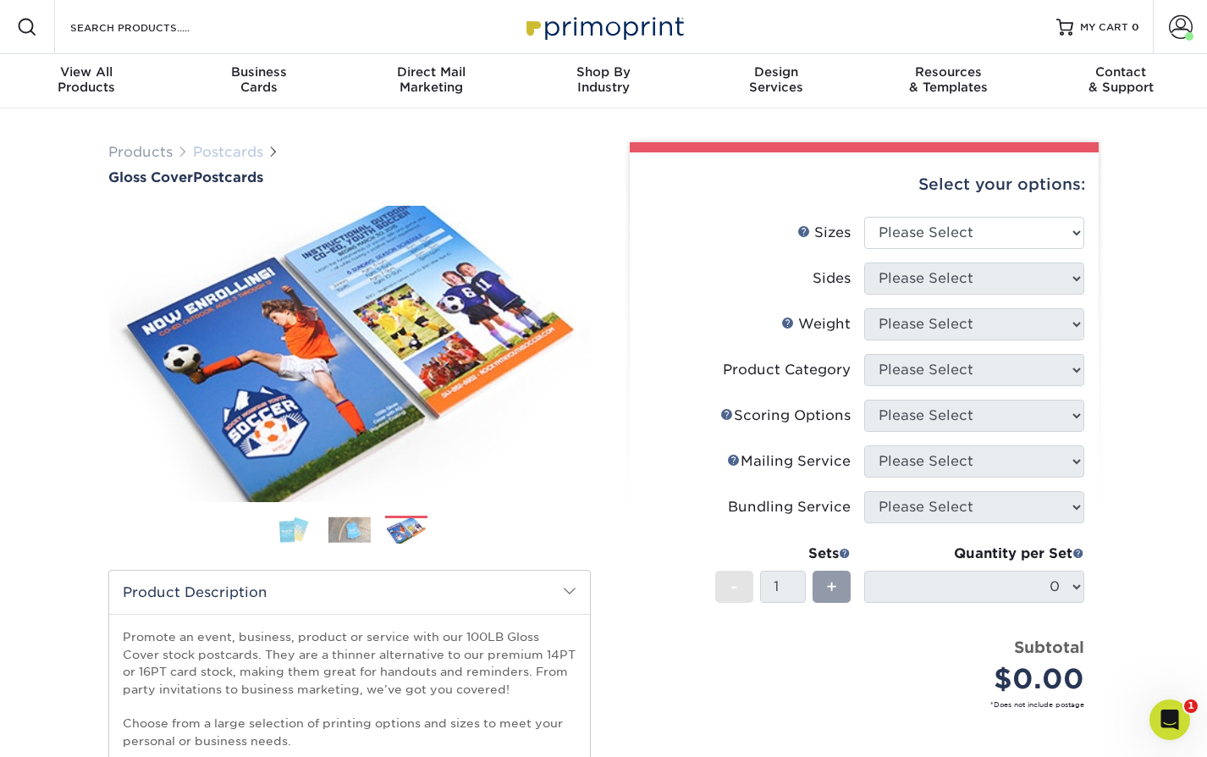
click at [224, 150] on link "Postcards" at bounding box center [228, 152] width 70 height 16
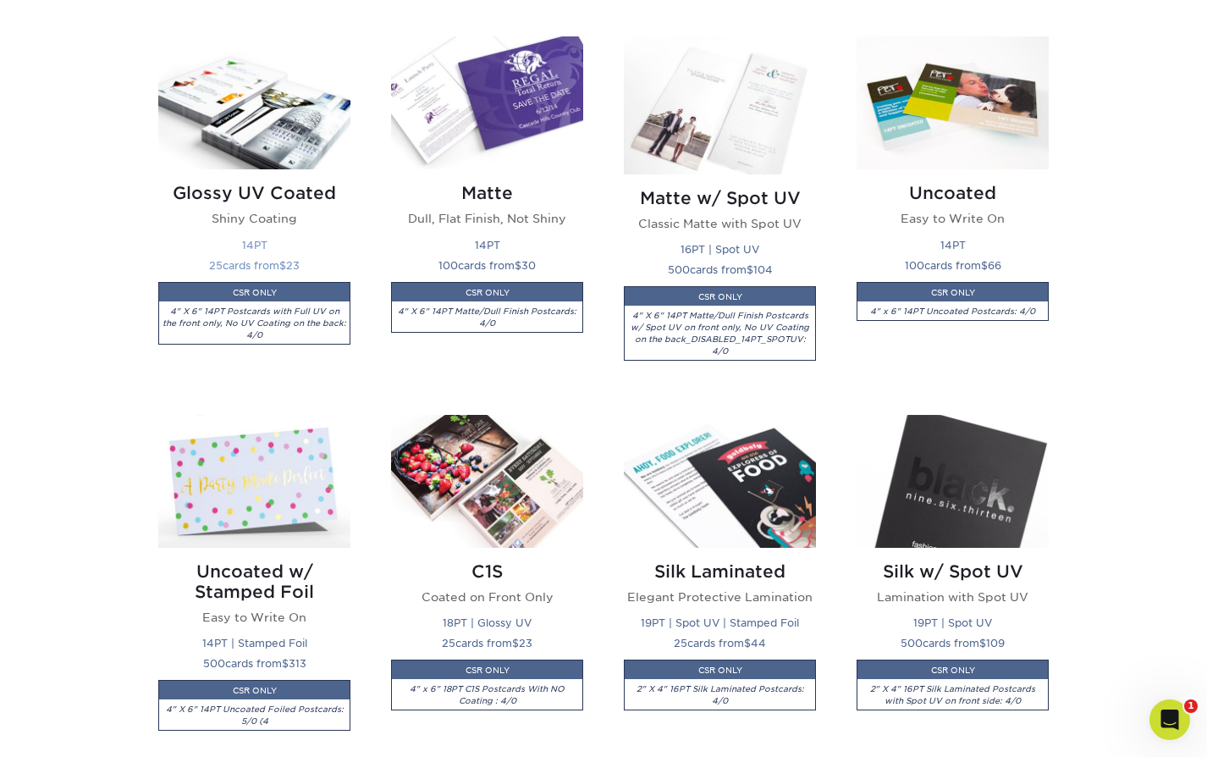
scroll to position [819, 0]
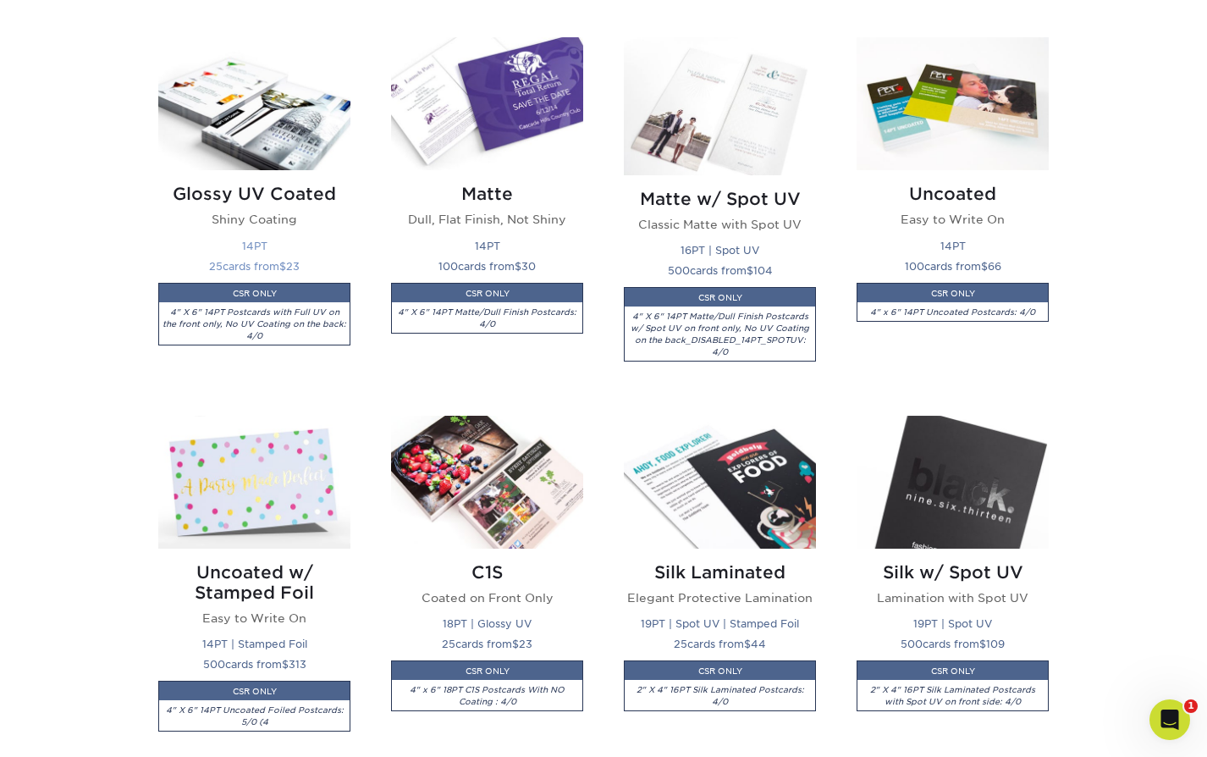
click at [268, 120] on img at bounding box center [254, 103] width 192 height 133
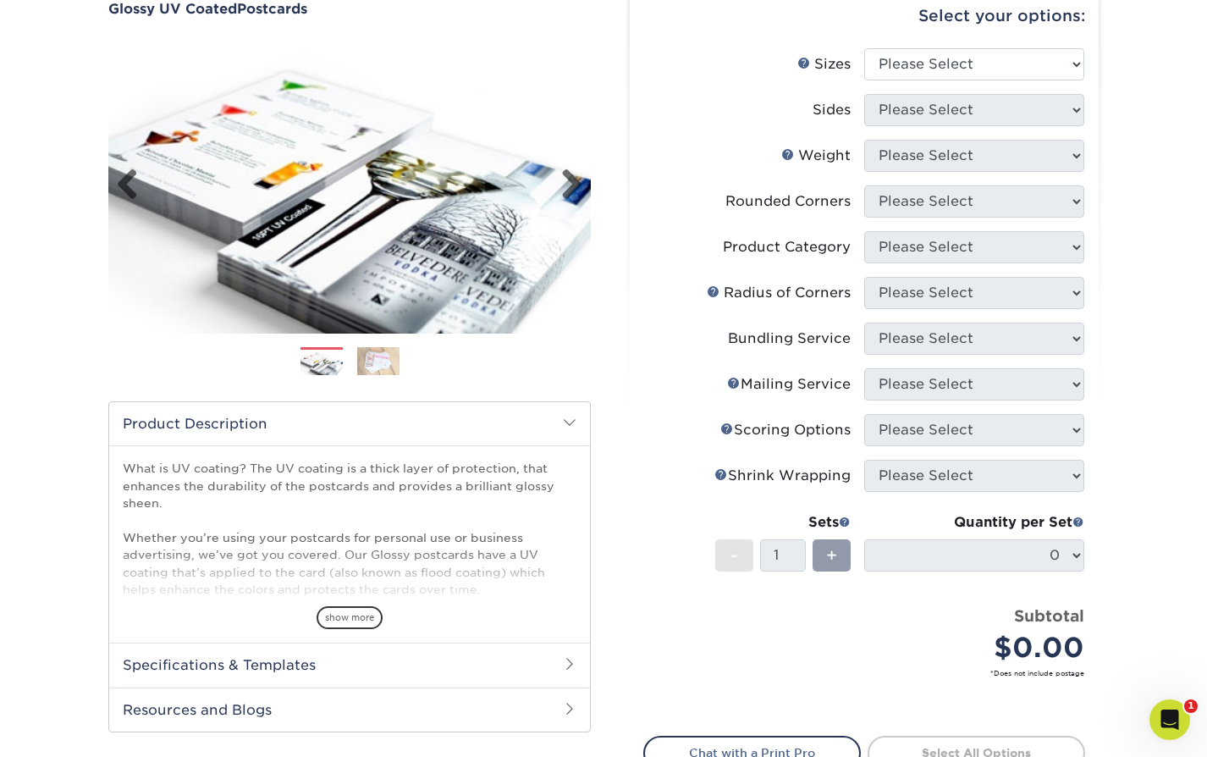
scroll to position [389, 0]
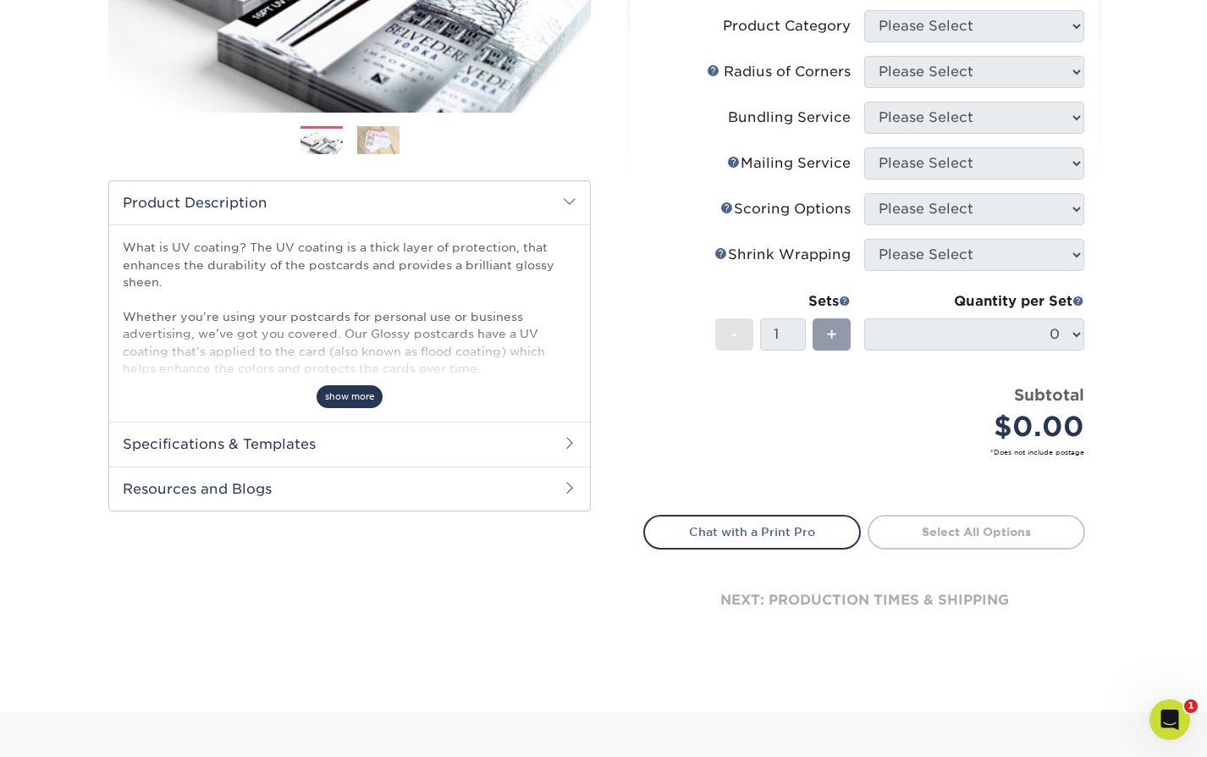
click at [344, 398] on span "show more" at bounding box center [350, 396] width 66 height 23
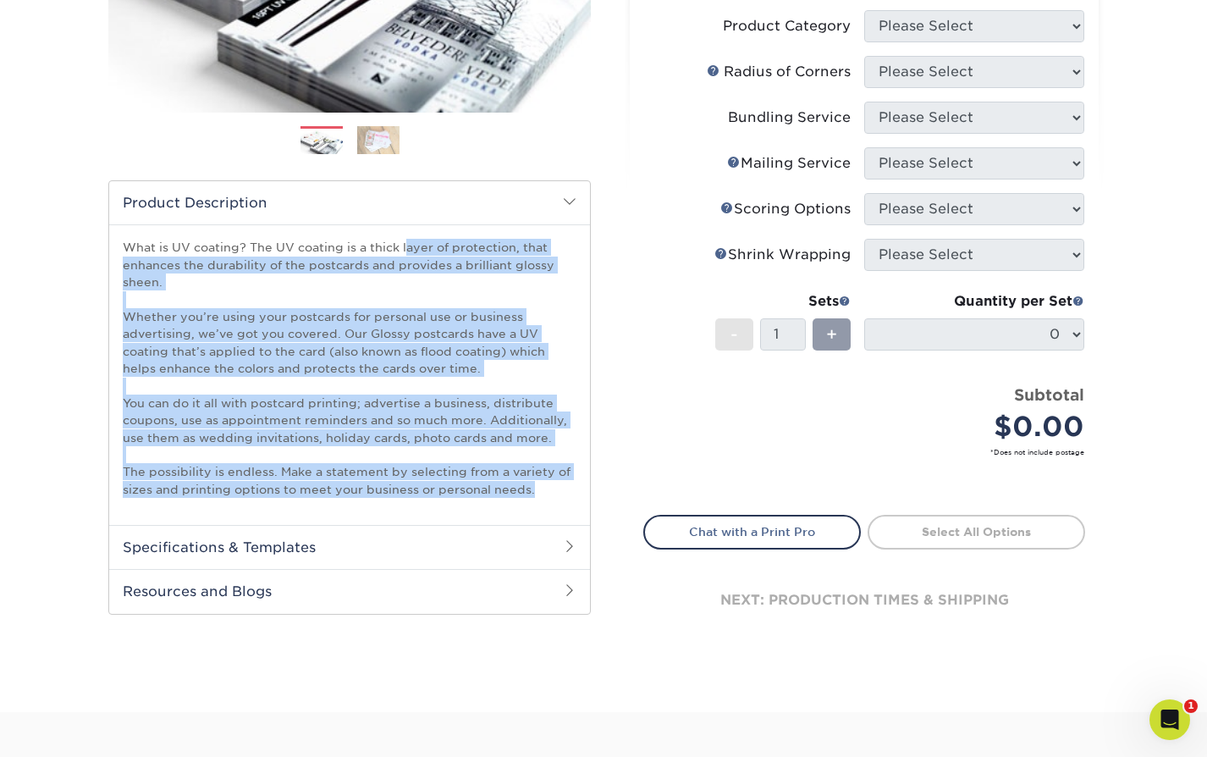
drag, startPoint x: 127, startPoint y: 244, endPoint x: 535, endPoint y: 494, distance: 478.5
click at [535, 494] on p "What is UV coating? The UV coating is a thick layer of protection, that enhance…" at bounding box center [350, 368] width 454 height 259
copy p "What is UV coating? The UV coating is a thick layer of protection, that enhance…"
click at [148, 594] on h2 "Resources and Blogs" at bounding box center [349, 591] width 481 height 44
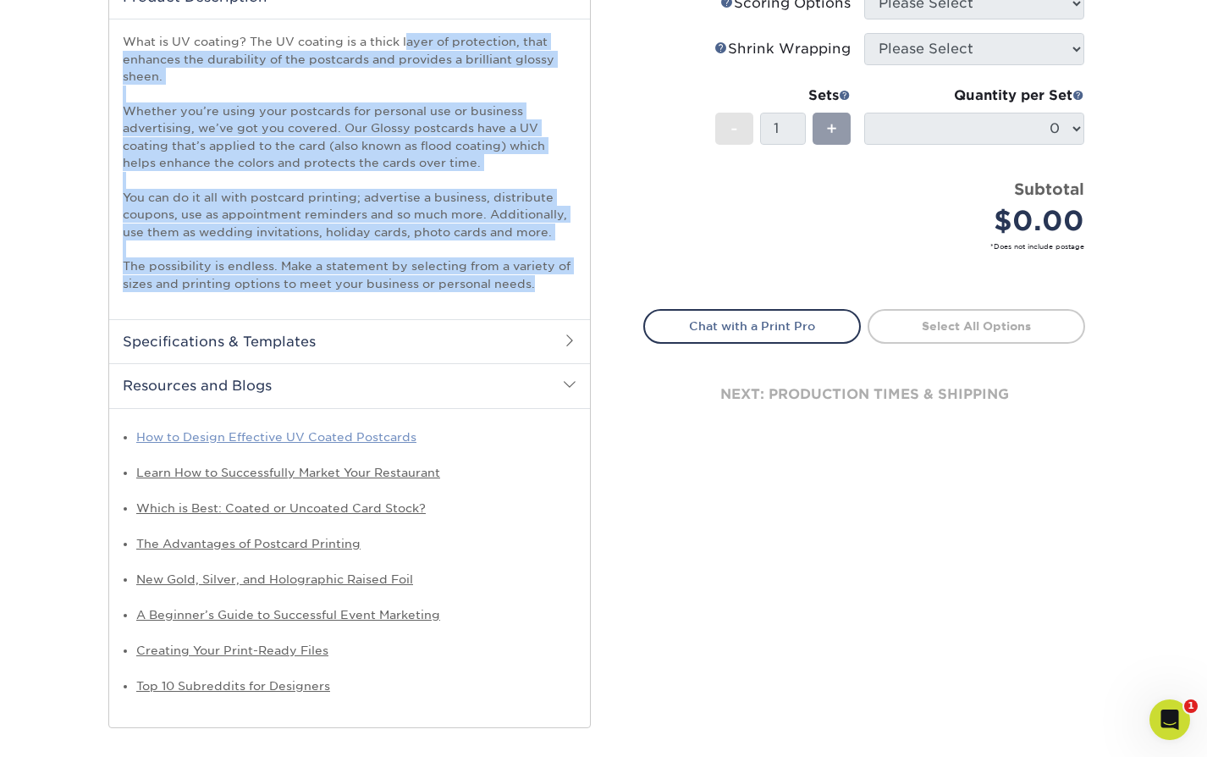
scroll to position [620, 0]
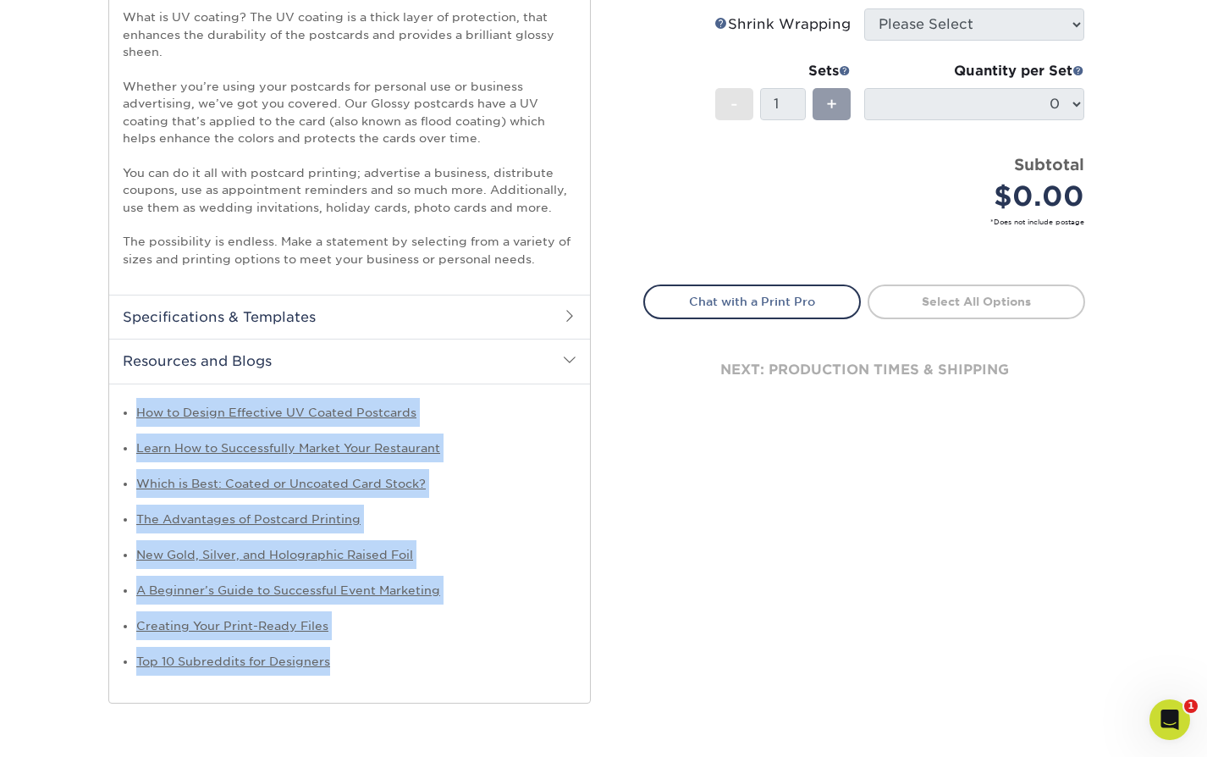
drag, startPoint x: 385, startPoint y: 660, endPoint x: 114, endPoint y: 422, distance: 361.1
click at [114, 422] on div "How to Design Effective UV Coated Postcards Learn How to Successfully Market Yo…" at bounding box center [349, 543] width 481 height 319
copy ul "How to Design Effective UV Coated Postcards Learn How to Successfully Market Yo…"
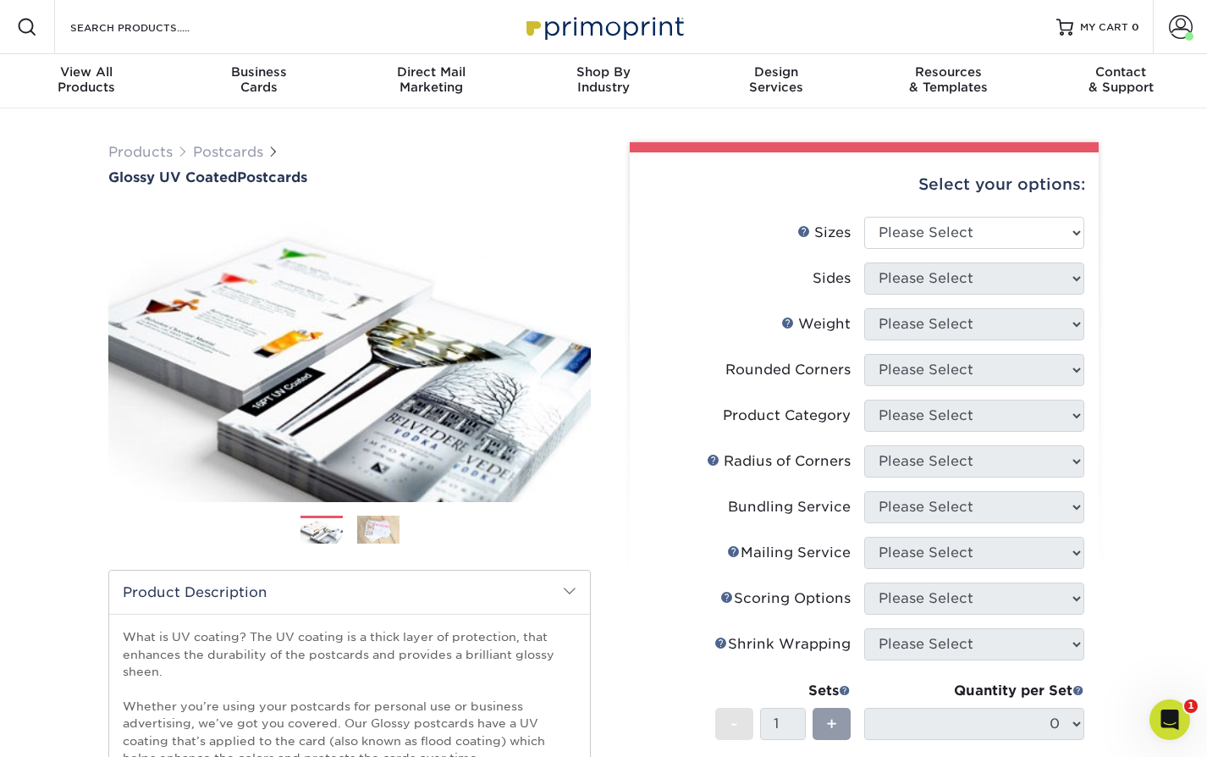
click at [374, 540] on img at bounding box center [378, 530] width 42 height 30
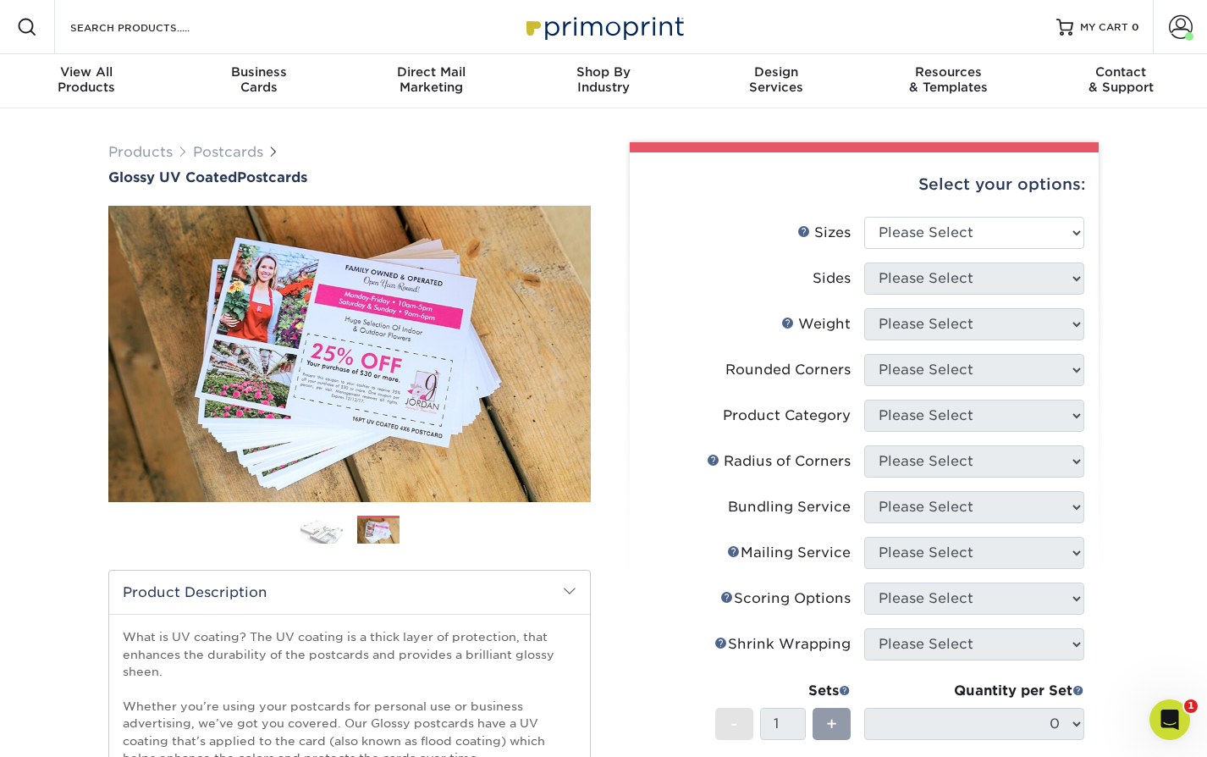
click at [327, 538] on img at bounding box center [322, 530] width 42 height 30
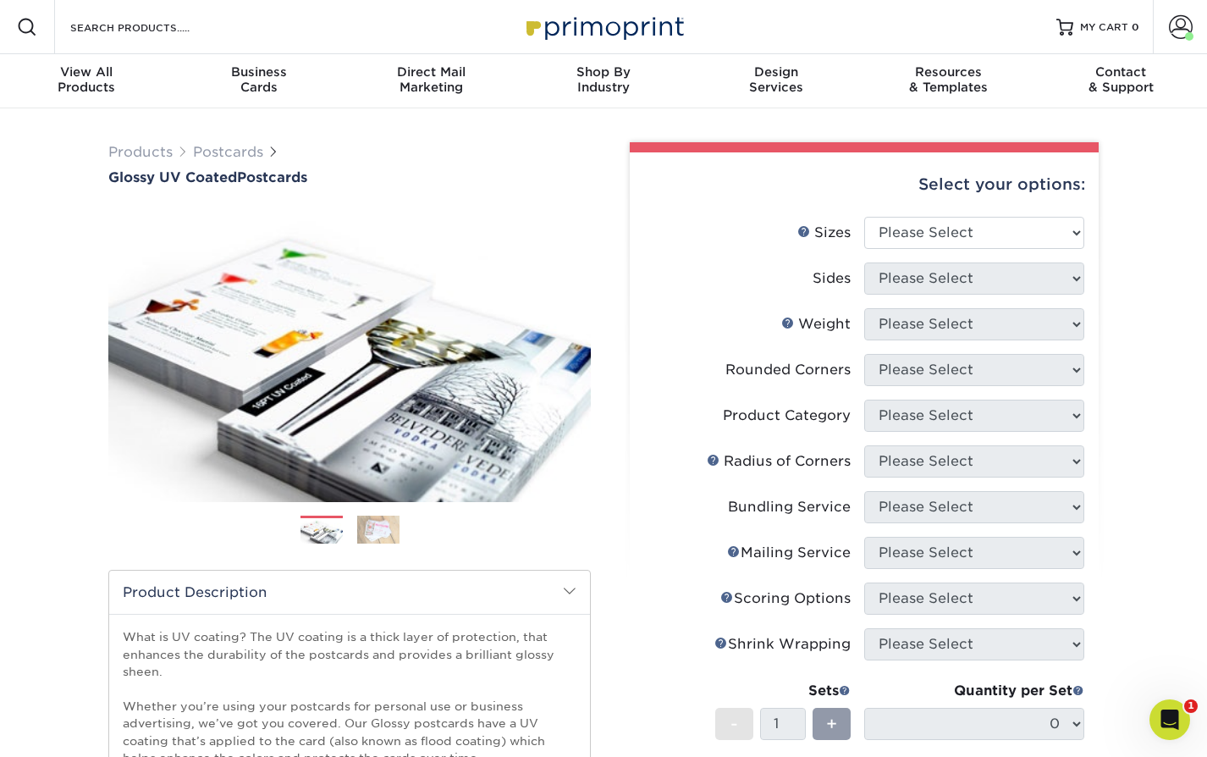
click at [381, 535] on img at bounding box center [378, 530] width 42 height 30
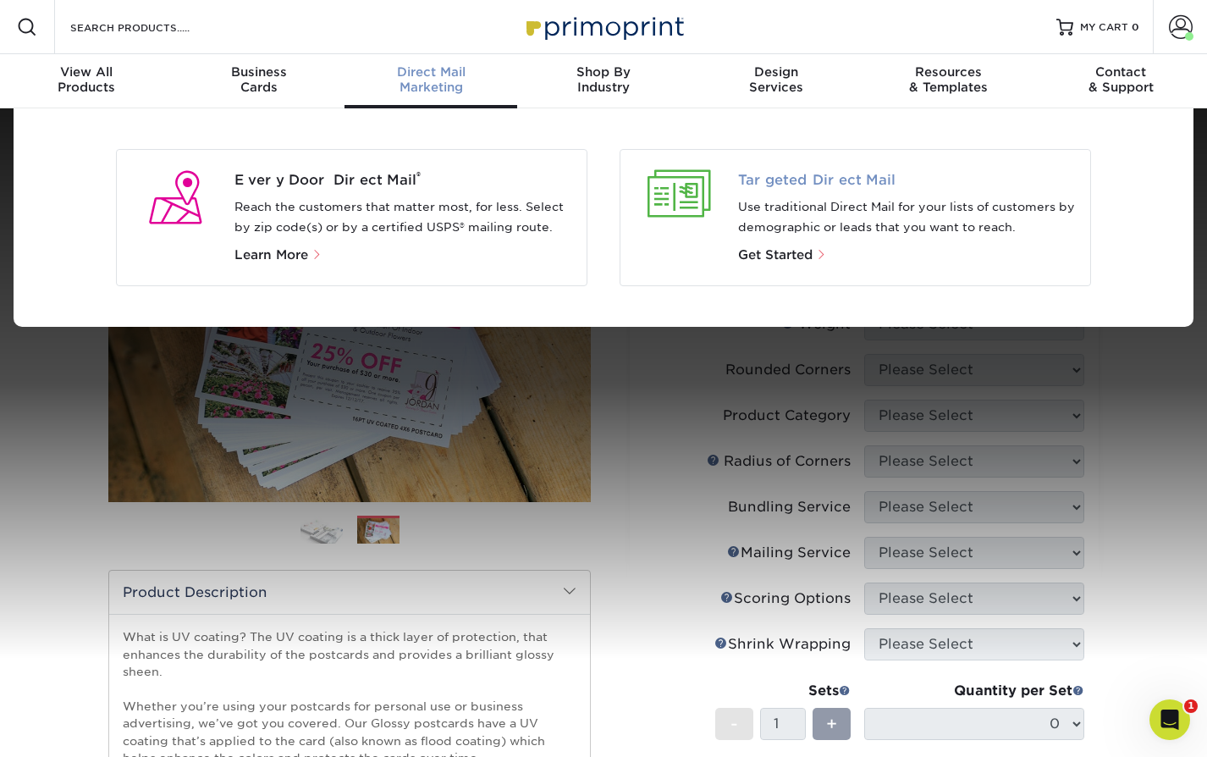
click at [769, 176] on span "Targeted Direct Mail" at bounding box center [908, 180] width 340 height 20
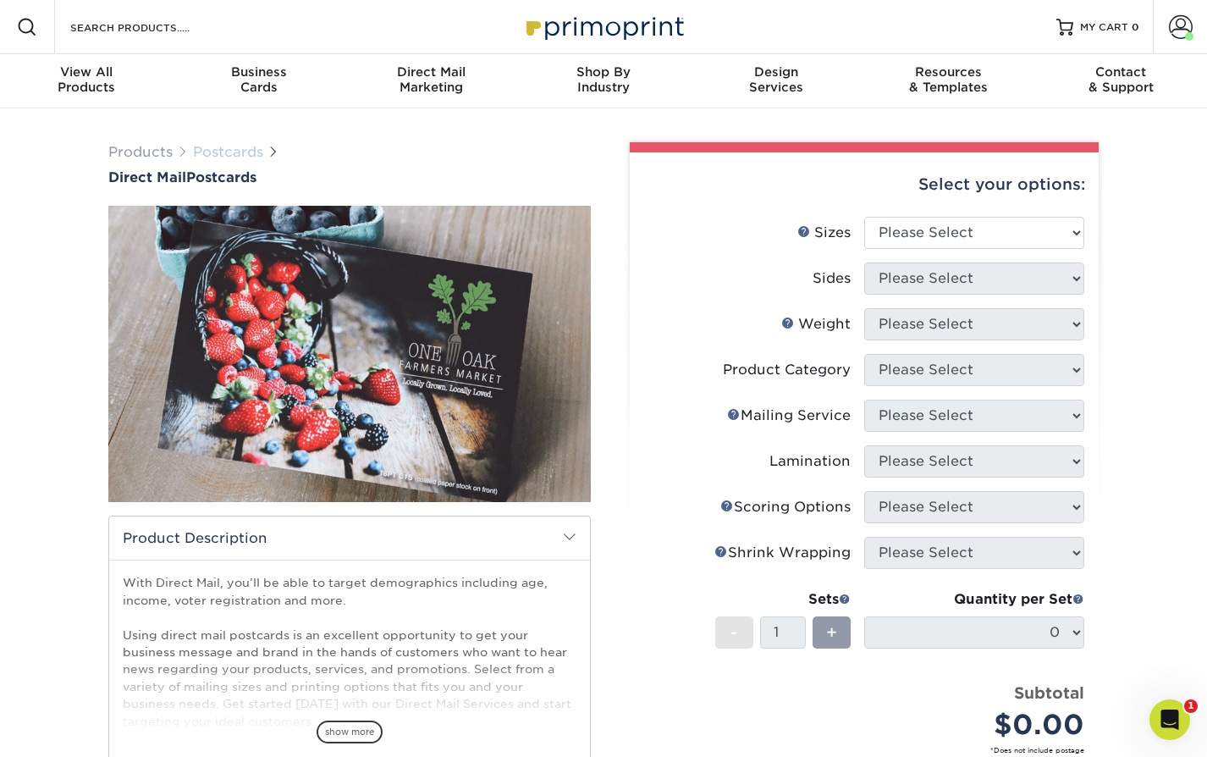
click at [226, 152] on link "Postcards" at bounding box center [228, 152] width 70 height 16
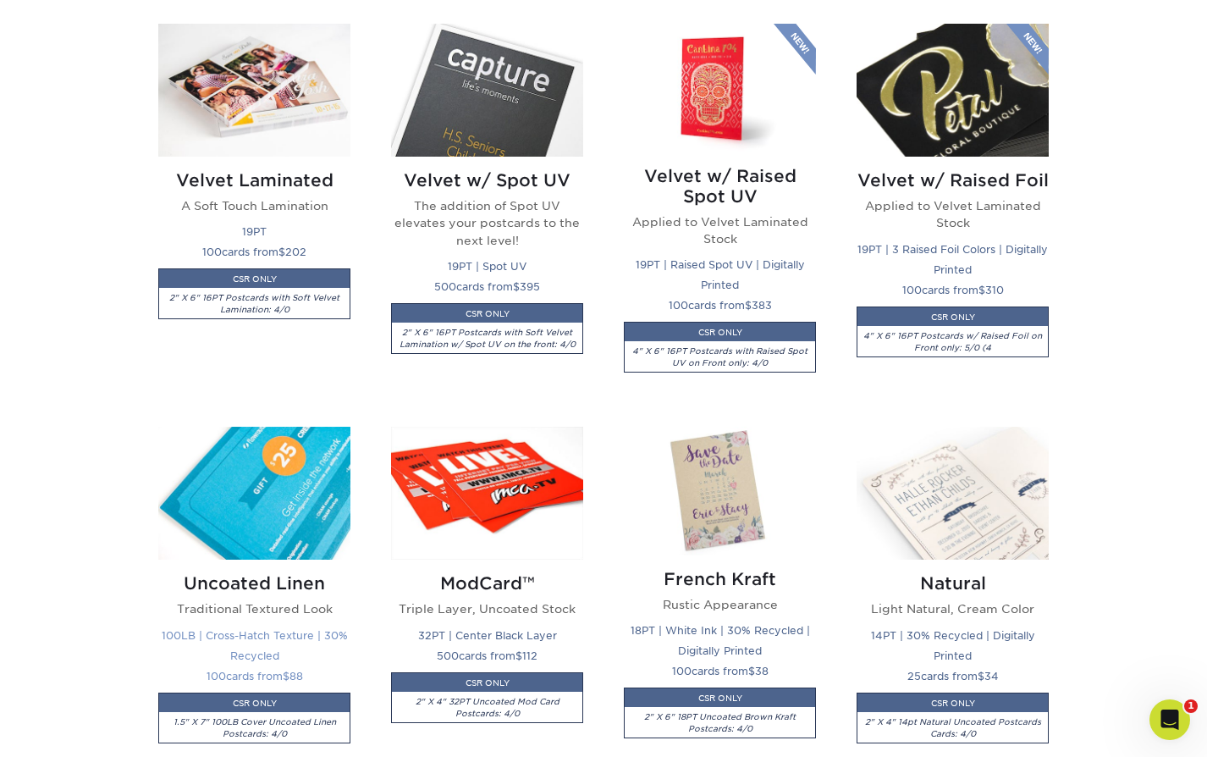
scroll to position [1940, 0]
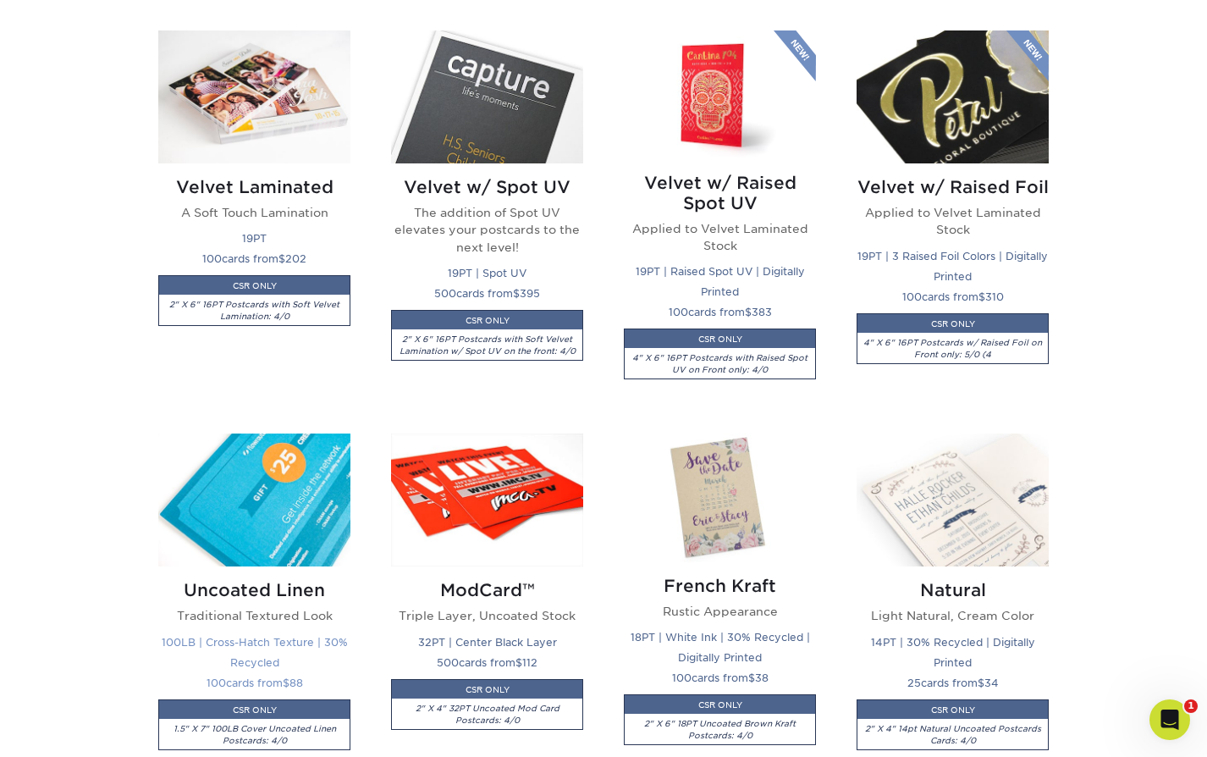
click at [260, 481] on img at bounding box center [254, 500] width 192 height 133
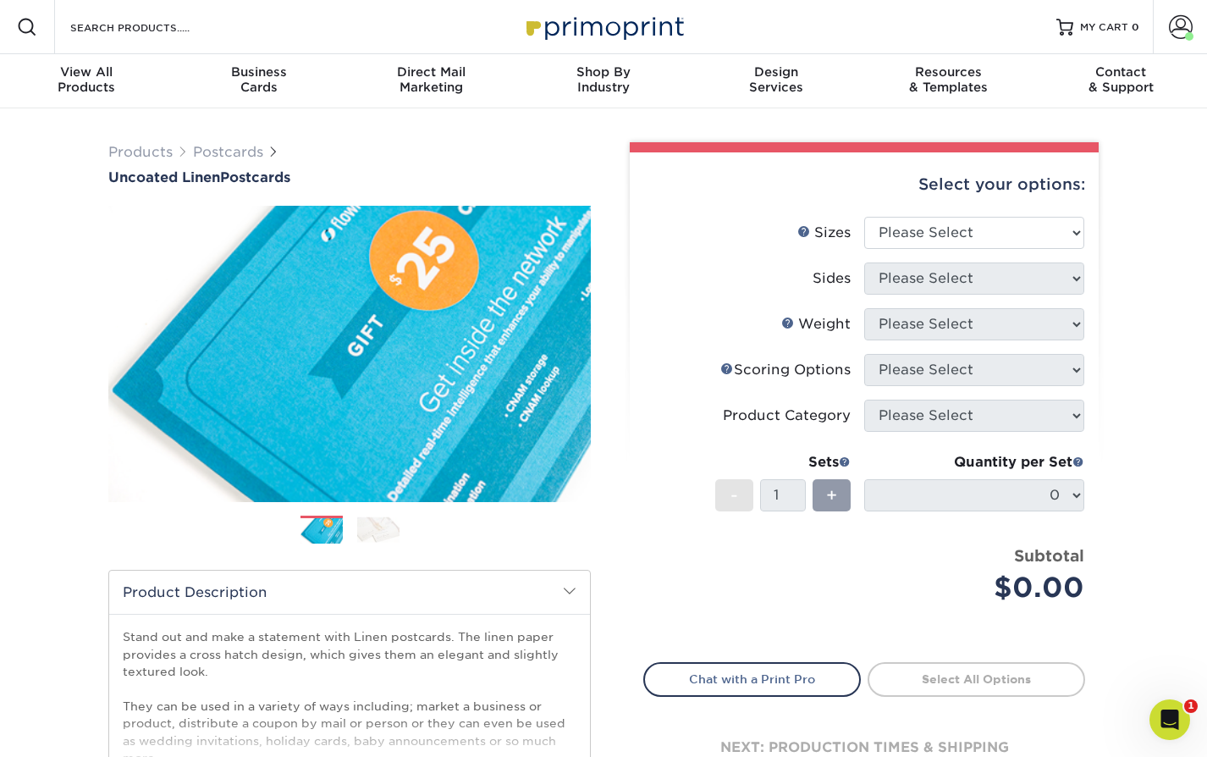
click at [395, 523] on img at bounding box center [378, 529] width 42 height 26
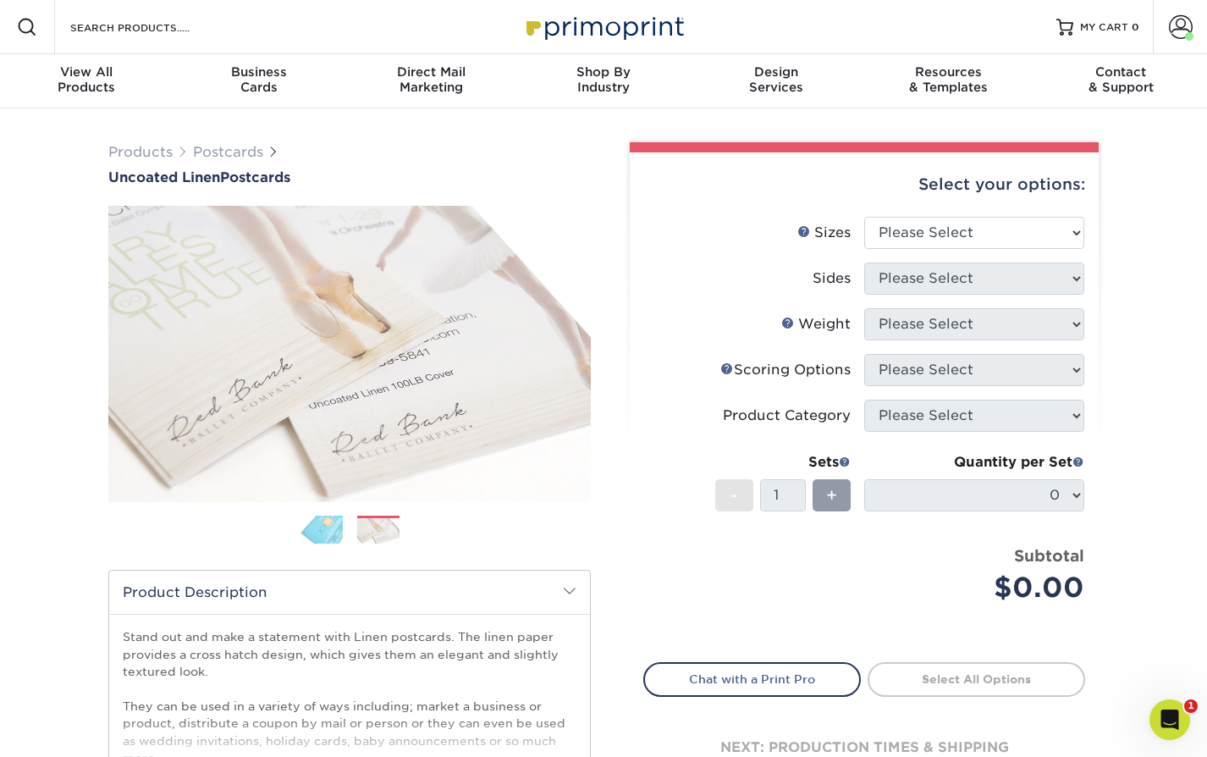
click at [613, 275] on div "Select your options: Sizes Help Sizes Please Select 1.5" x 7" 2" x 6" N/A" at bounding box center [858, 531] width 508 height 779
click at [947, 240] on select "Please Select 1.5" x 7" 2" x 6" 2" x 8" 2.12" x 5.5" 2.75" x 4.25" 2.75" x 8.5"…" at bounding box center [974, 233] width 220 height 32
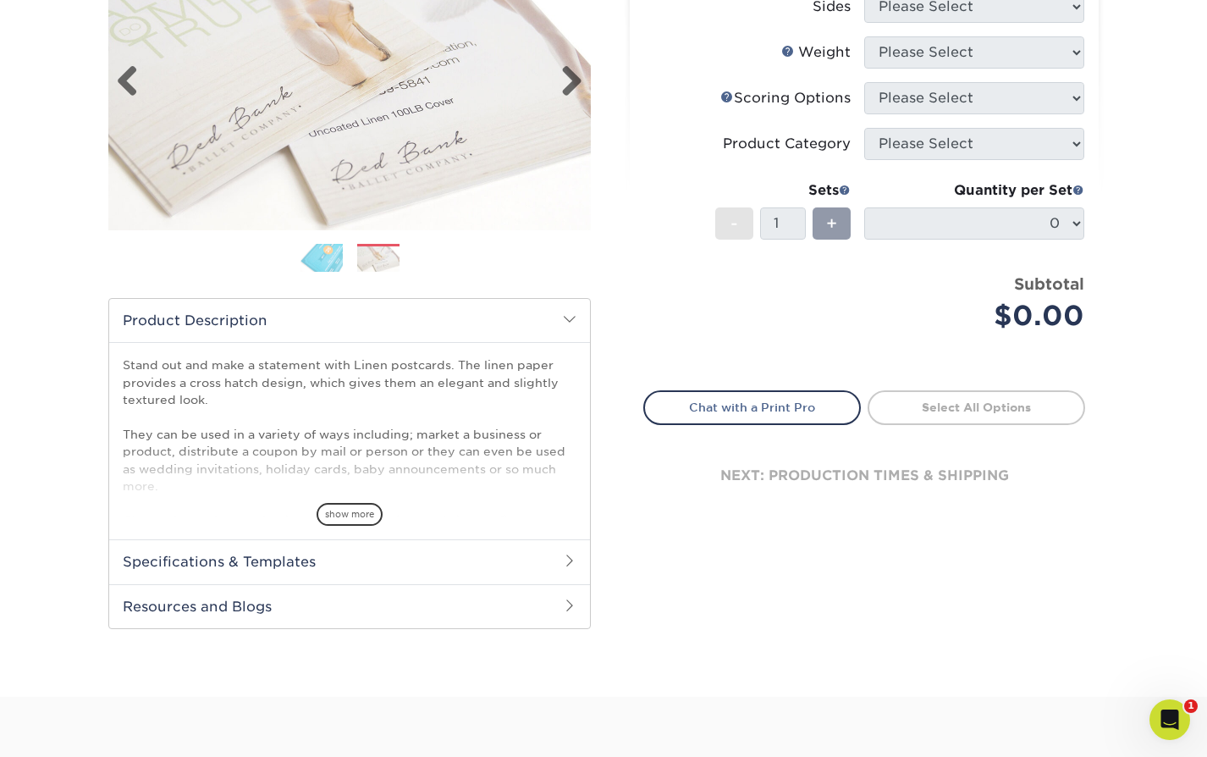
scroll to position [437, 0]
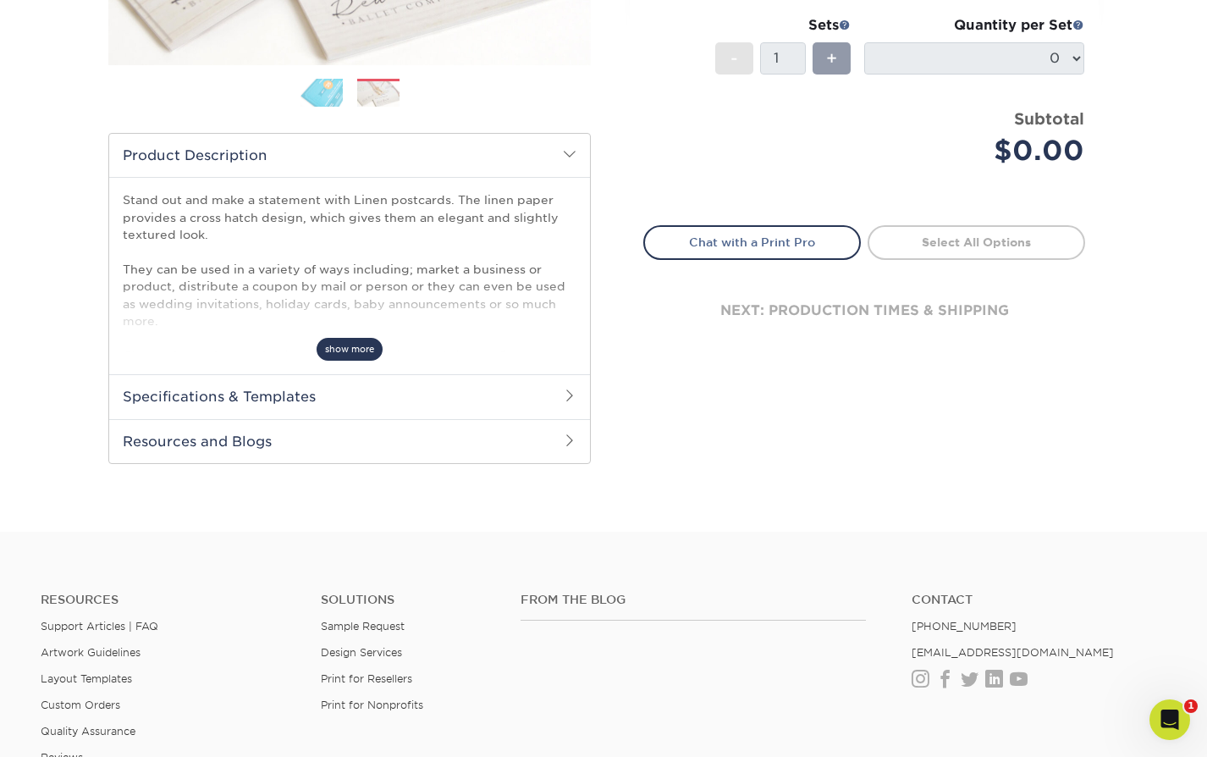
click at [364, 351] on span "show more" at bounding box center [350, 349] width 66 height 23
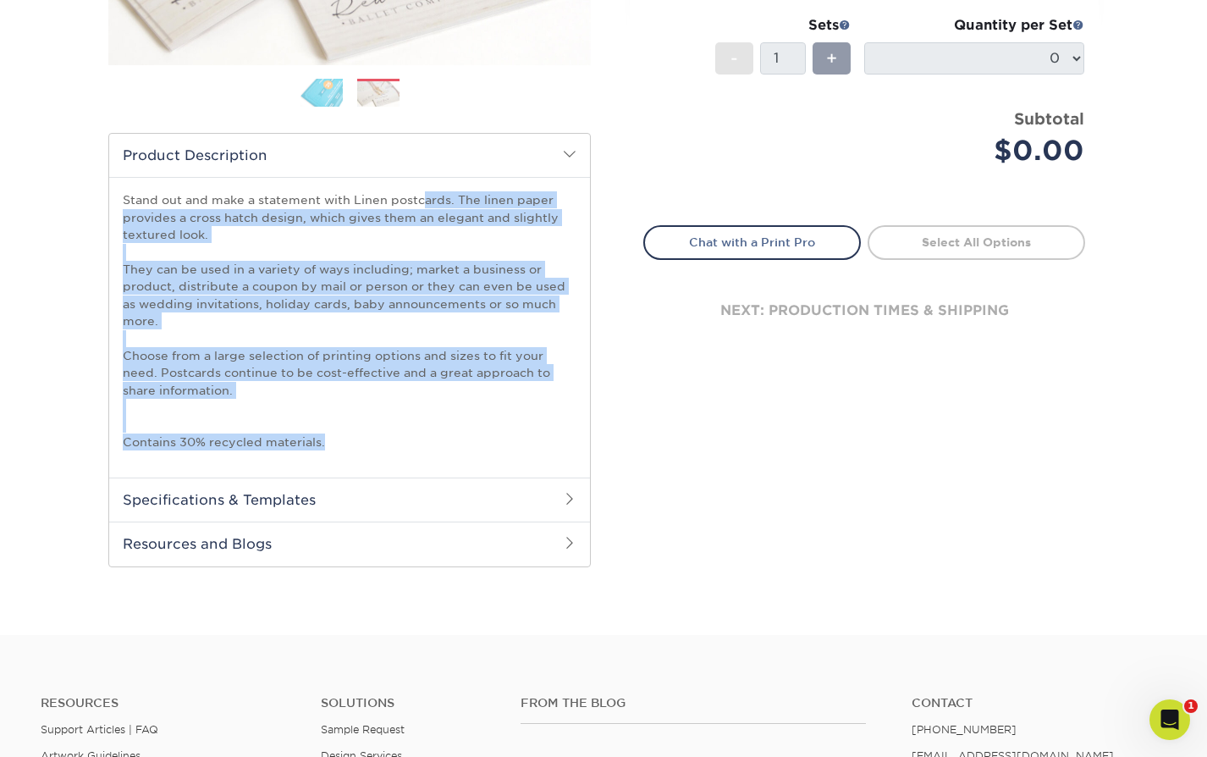
drag, startPoint x: 123, startPoint y: 199, endPoint x: 360, endPoint y: 442, distance: 339.5
click at [361, 442] on p "Stand out and make a statement with Linen postcards. The linen paper provides a…" at bounding box center [350, 320] width 454 height 259
copy p "Stand out and make a statement with Linen postcards. The linen paper provides a…"
click at [285, 540] on h2 "Resources and Blogs" at bounding box center [349, 544] width 481 height 44
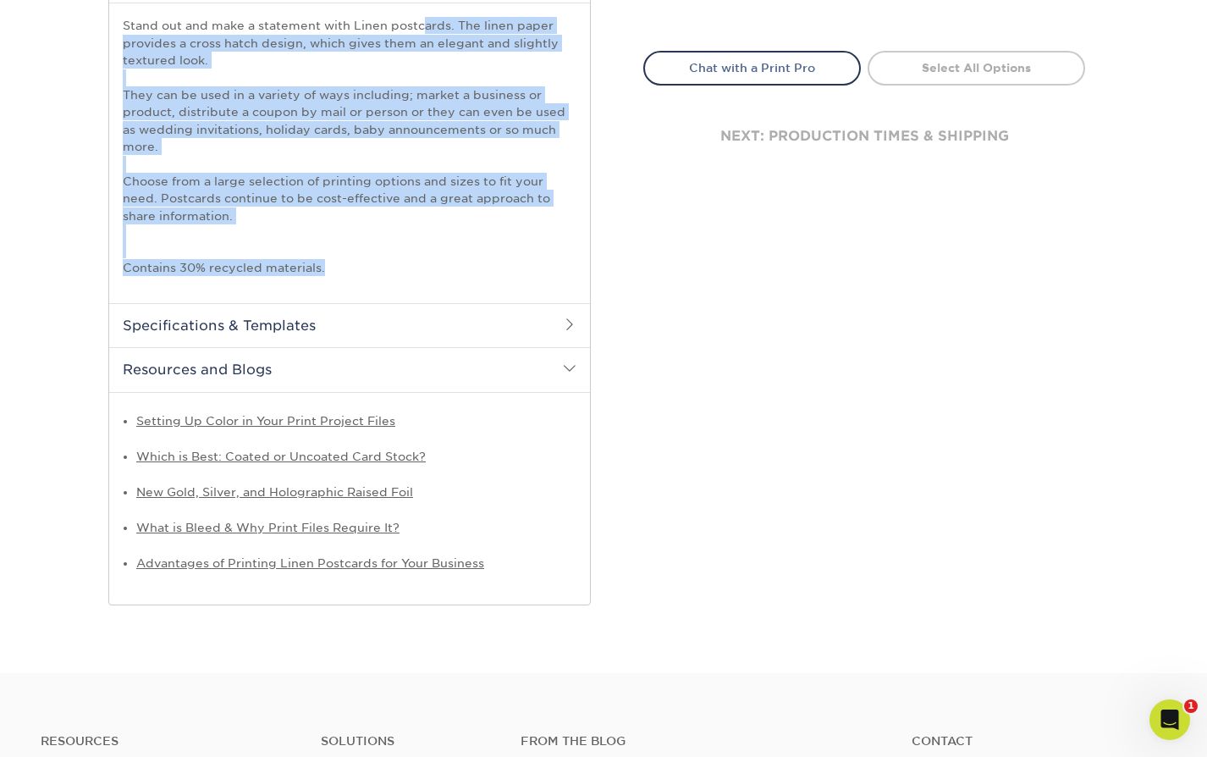
scroll to position [663, 0]
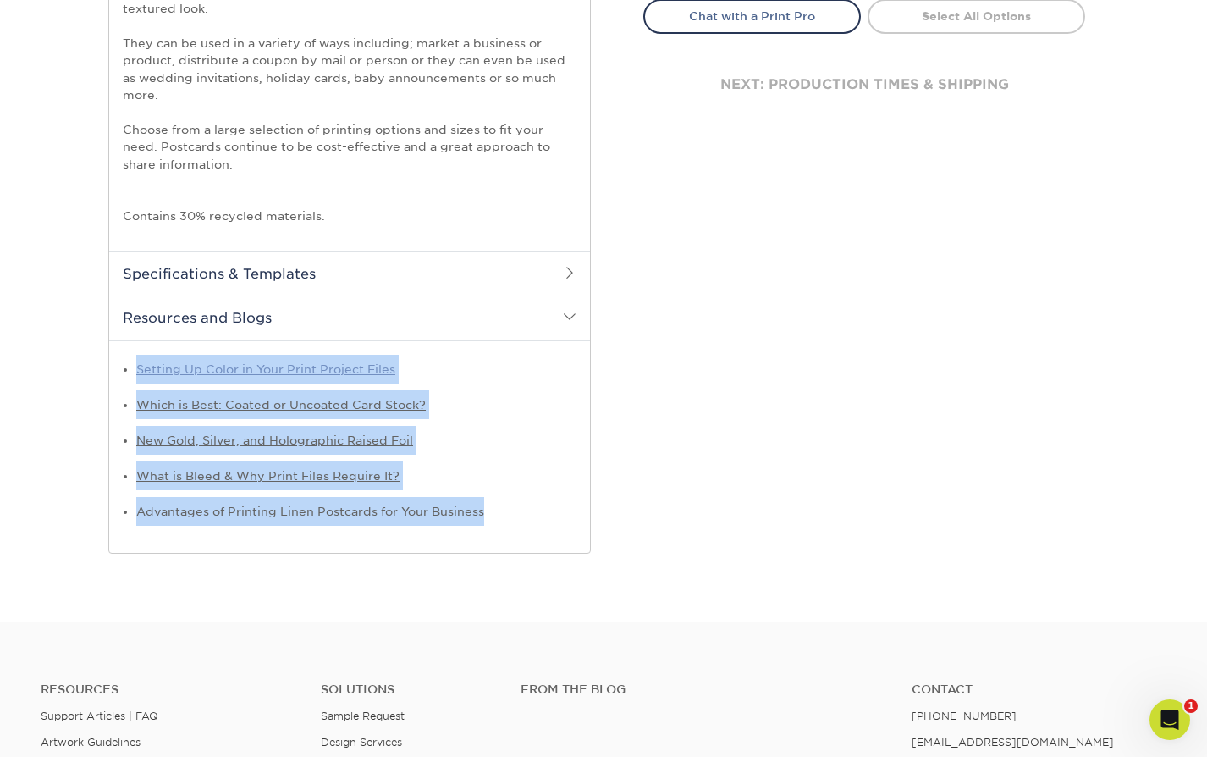
drag, startPoint x: 507, startPoint y: 509, endPoint x: 136, endPoint y: 364, distance: 398.1
click at [137, 364] on ul "Setting Up Color in Your Print Project Files Which is Best: Coated or Uncoated …" at bounding box center [350, 440] width 454 height 171
copy ul "Setting Up Color in Your Print Project Files Which is Best: Coated or Uncoated …"
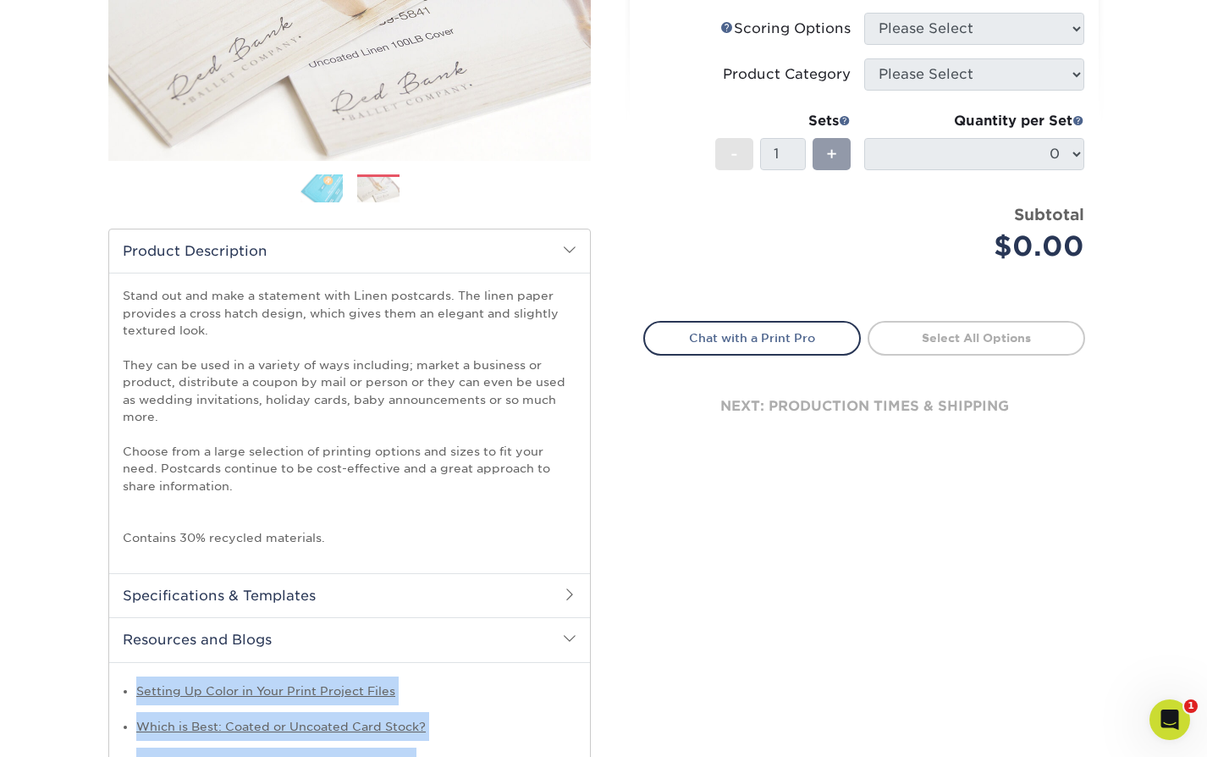
scroll to position [0, 0]
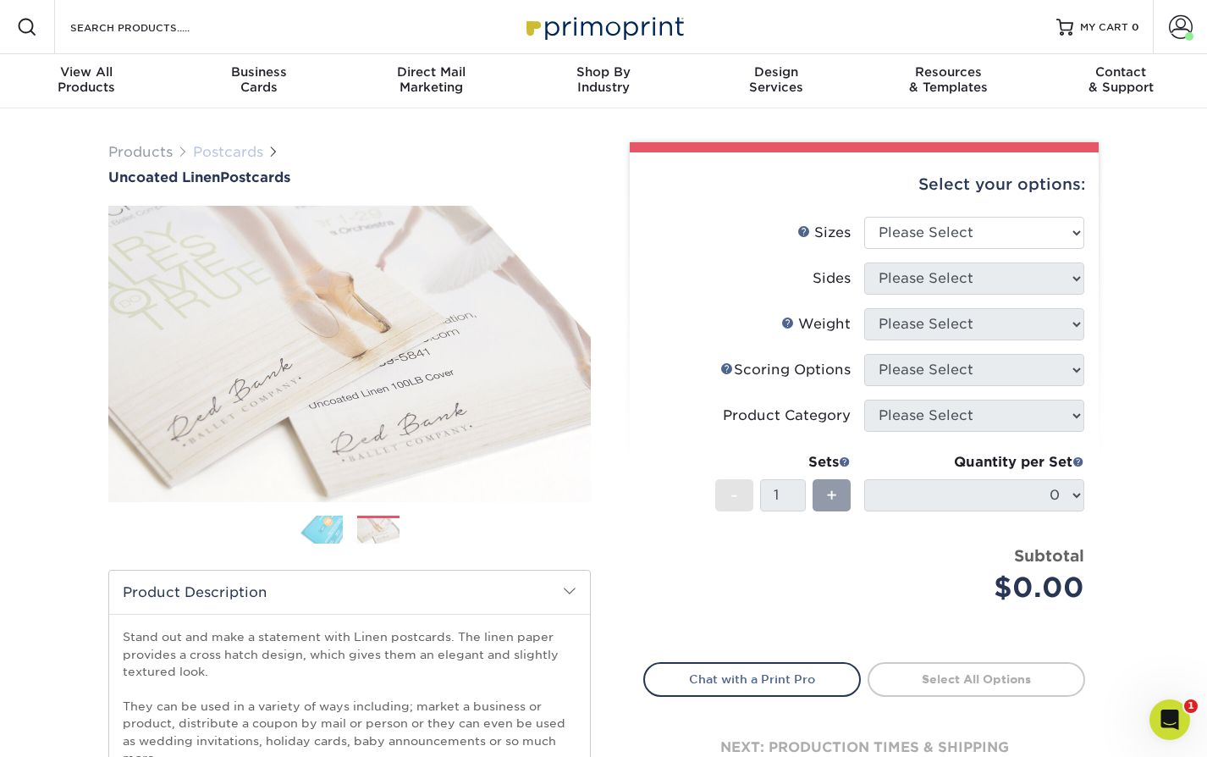
click at [224, 152] on link "Postcards" at bounding box center [228, 152] width 70 height 16
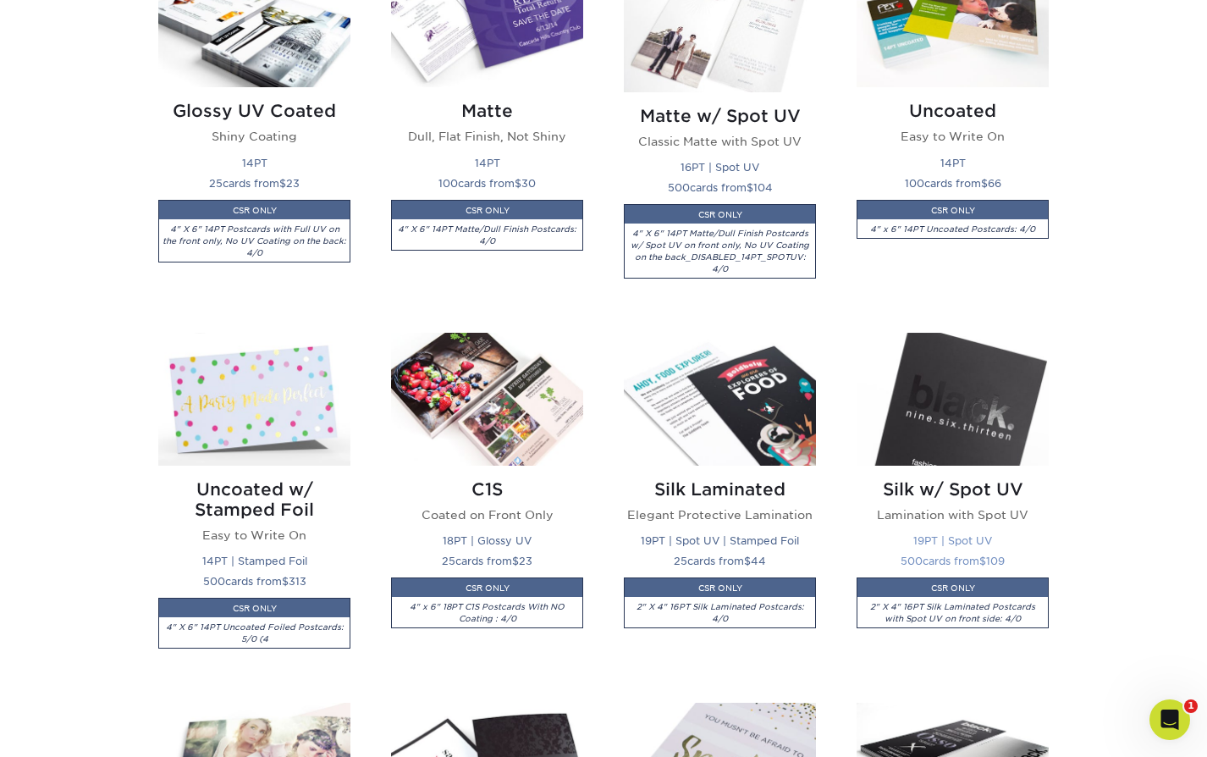
scroll to position [884, 0]
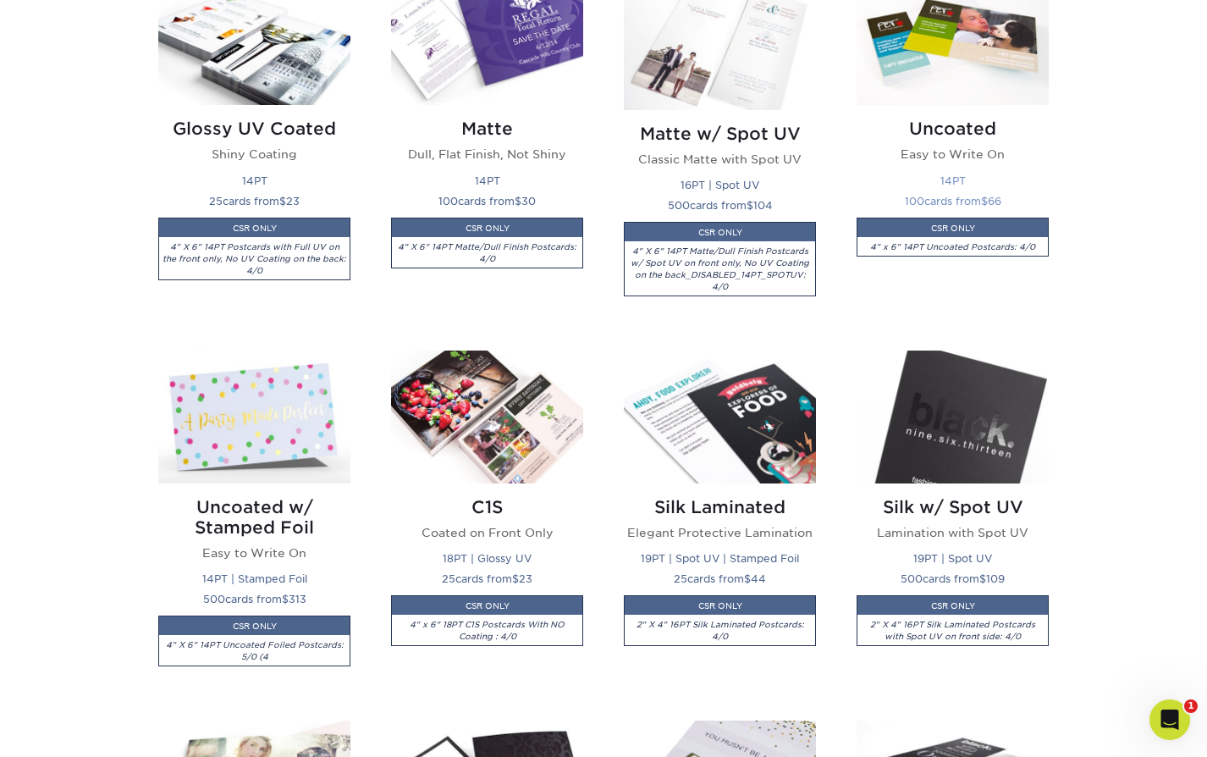
click at [925, 97] on img at bounding box center [953, 38] width 192 height 133
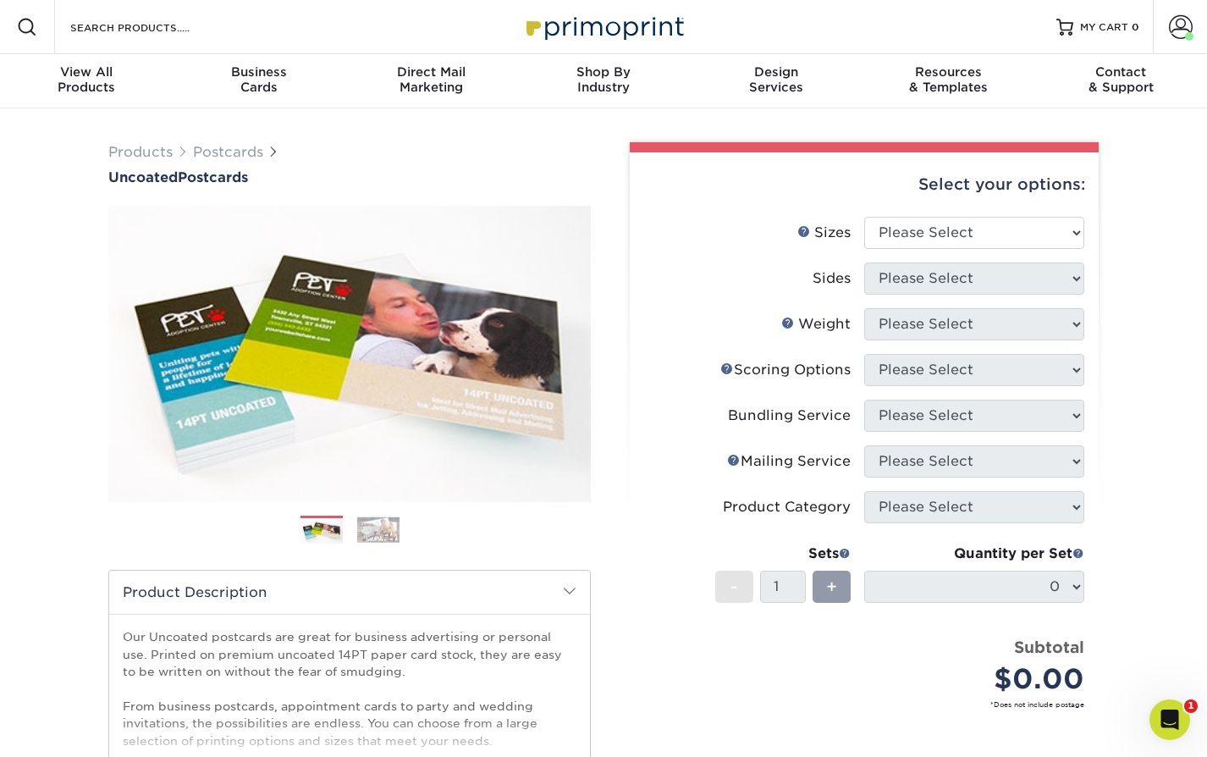
click at [644, 173] on div "Select your options:" at bounding box center [864, 184] width 442 height 64
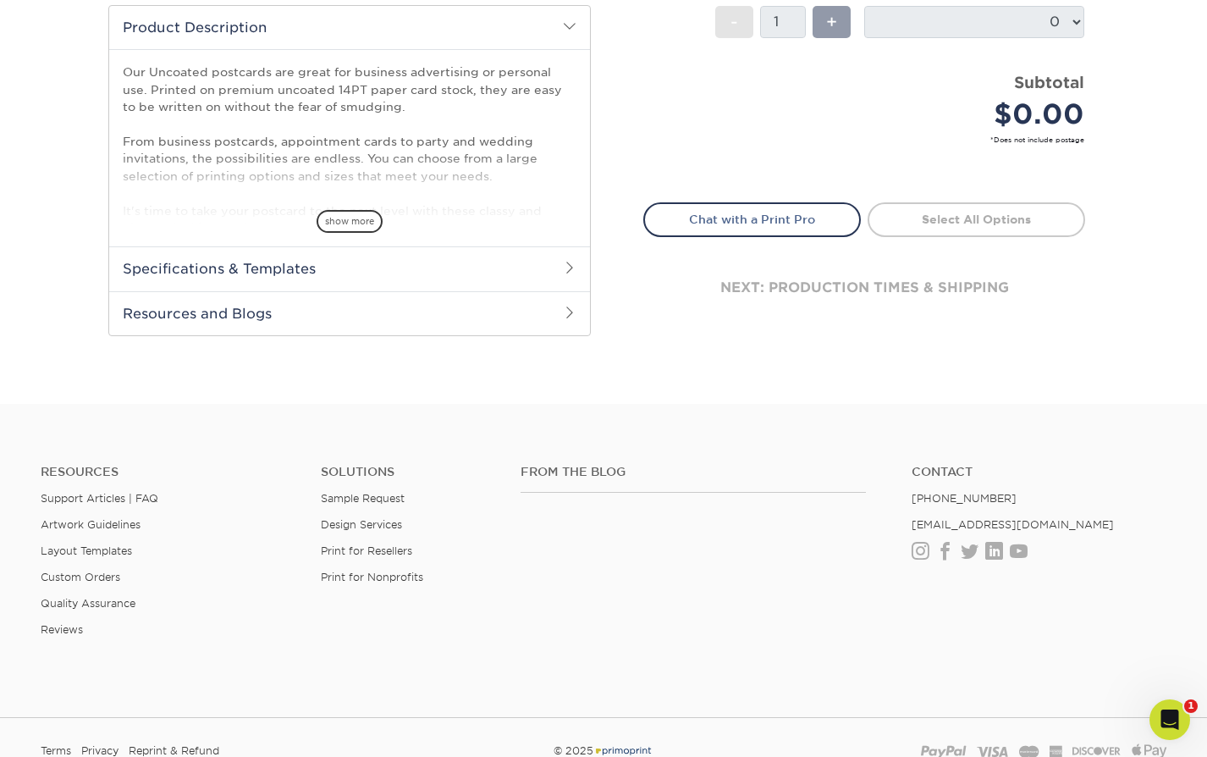
scroll to position [605, 0]
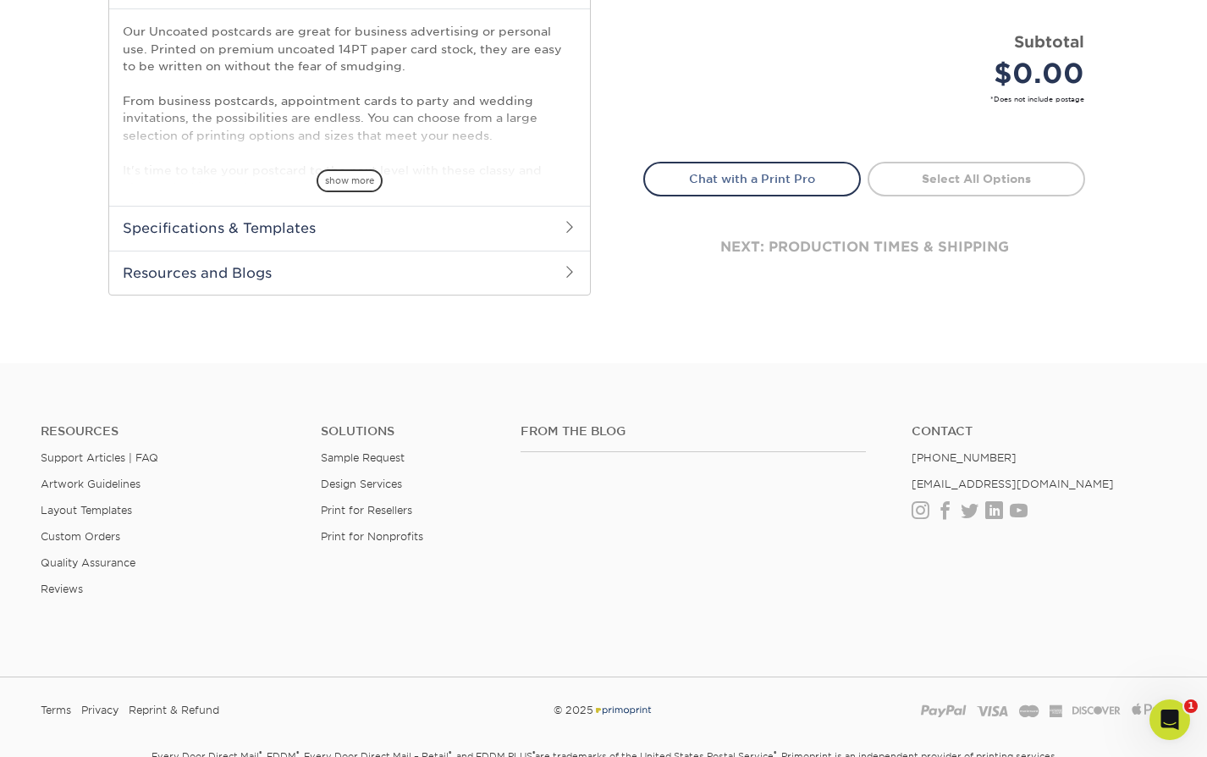
drag, startPoint x: 353, startPoint y: 177, endPoint x: 327, endPoint y: 180, distance: 26.5
click at [353, 177] on span "show more" at bounding box center [350, 180] width 66 height 23
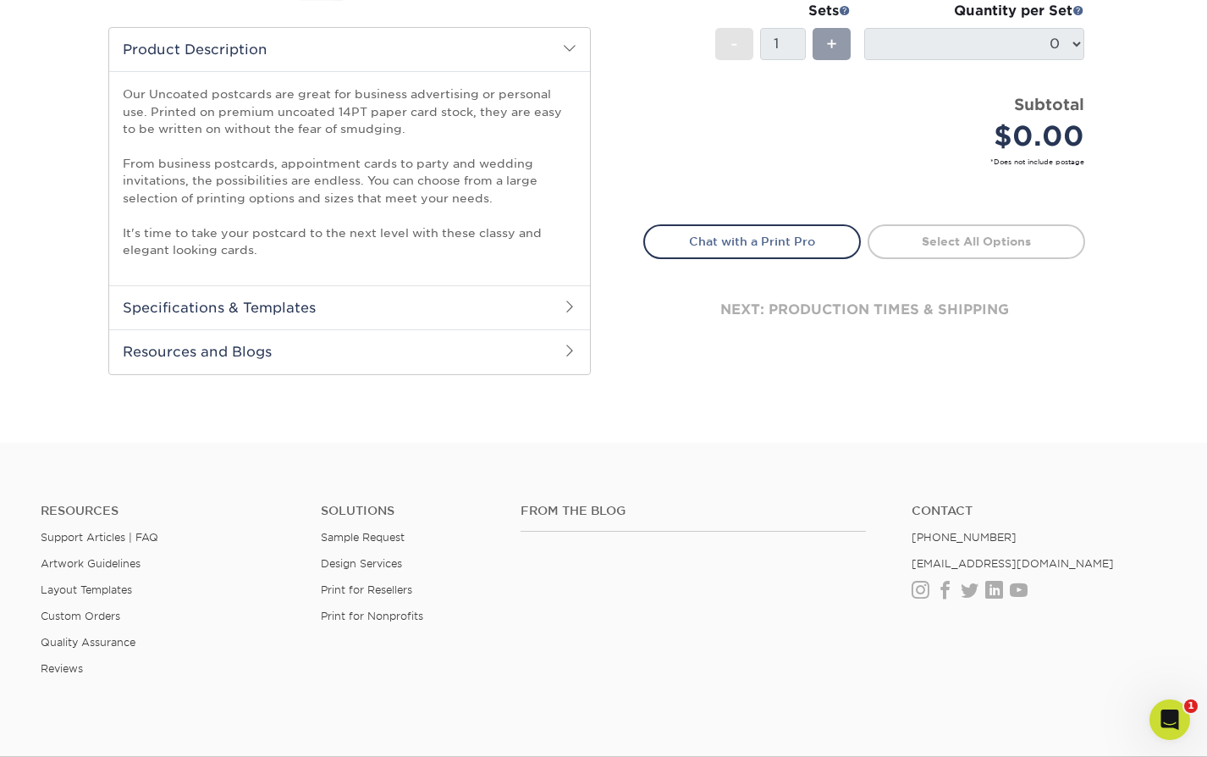
scroll to position [545, 0]
drag, startPoint x: 124, startPoint y: 91, endPoint x: 295, endPoint y: 248, distance: 231.9
click at [292, 246] on p "Our Uncoated postcards are great for business advertising or personal use. Prin…" at bounding box center [350, 169] width 454 height 173
copy p "Our Uncoated postcards are great for business advertising or personal use. Prin…"
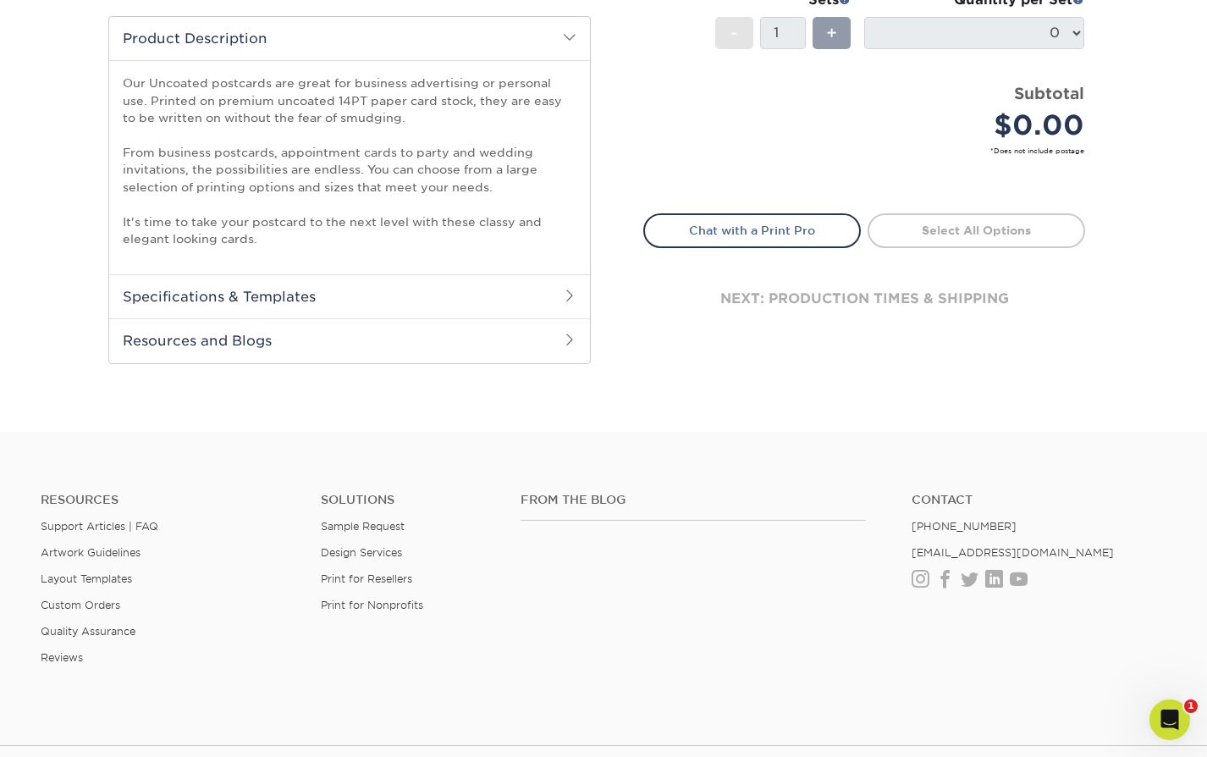
scroll to position [556, 0]
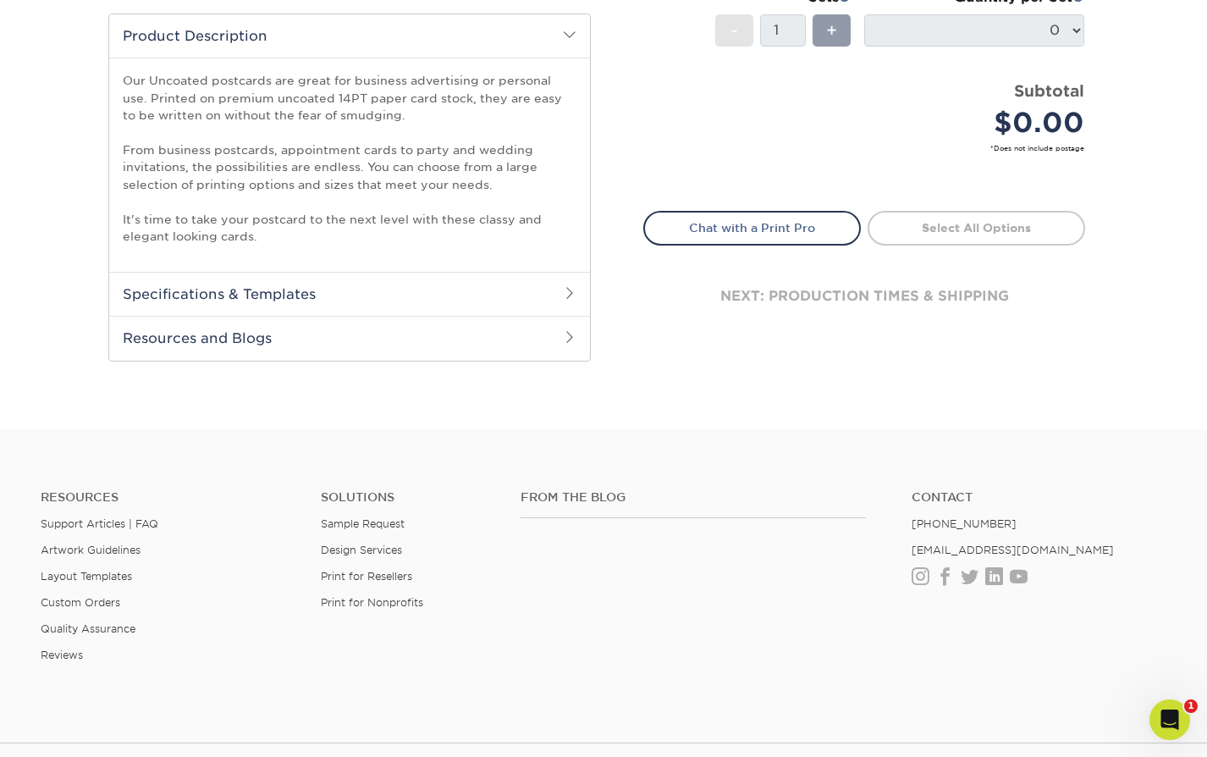
click at [367, 348] on h2 "Resources and Blogs" at bounding box center [349, 338] width 481 height 44
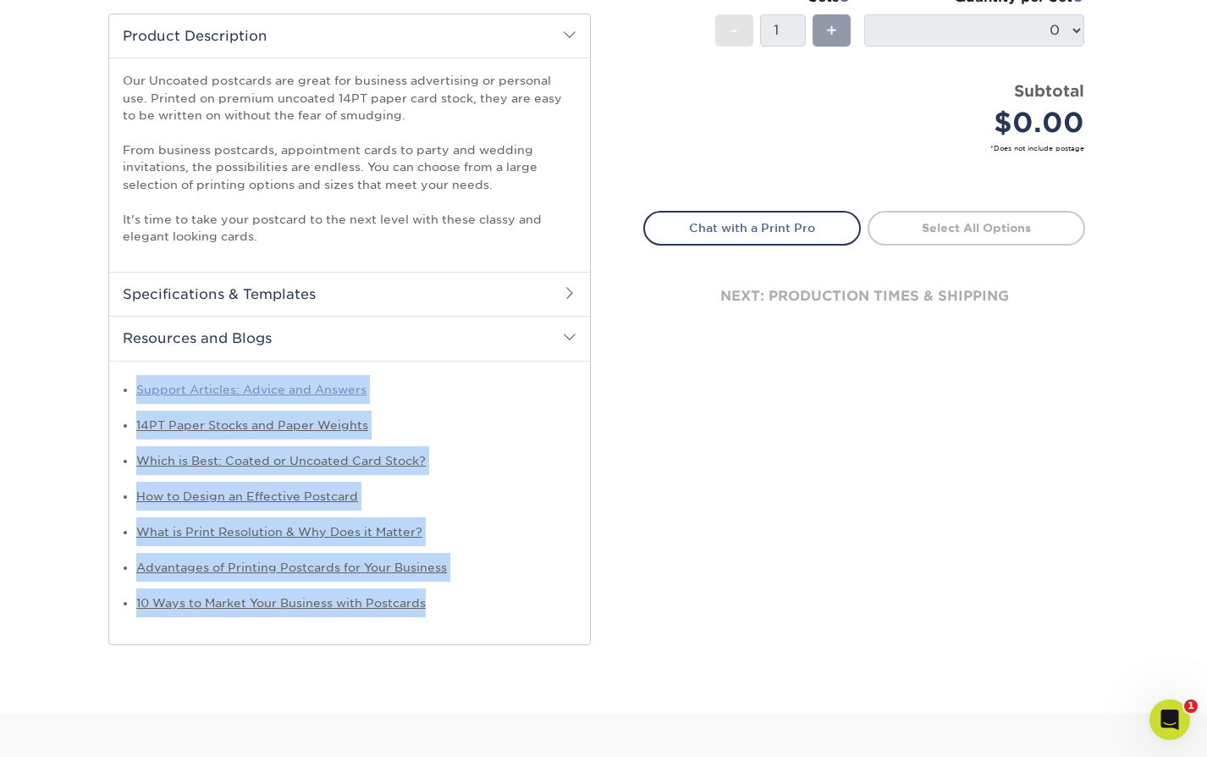
drag, startPoint x: 465, startPoint y: 610, endPoint x: 139, endPoint y: 392, distance: 391.9
click at [138, 390] on ul "Support Articles: Advice and Answers 14PT Paper Stocks and Paper Weights Which …" at bounding box center [350, 496] width 454 height 242
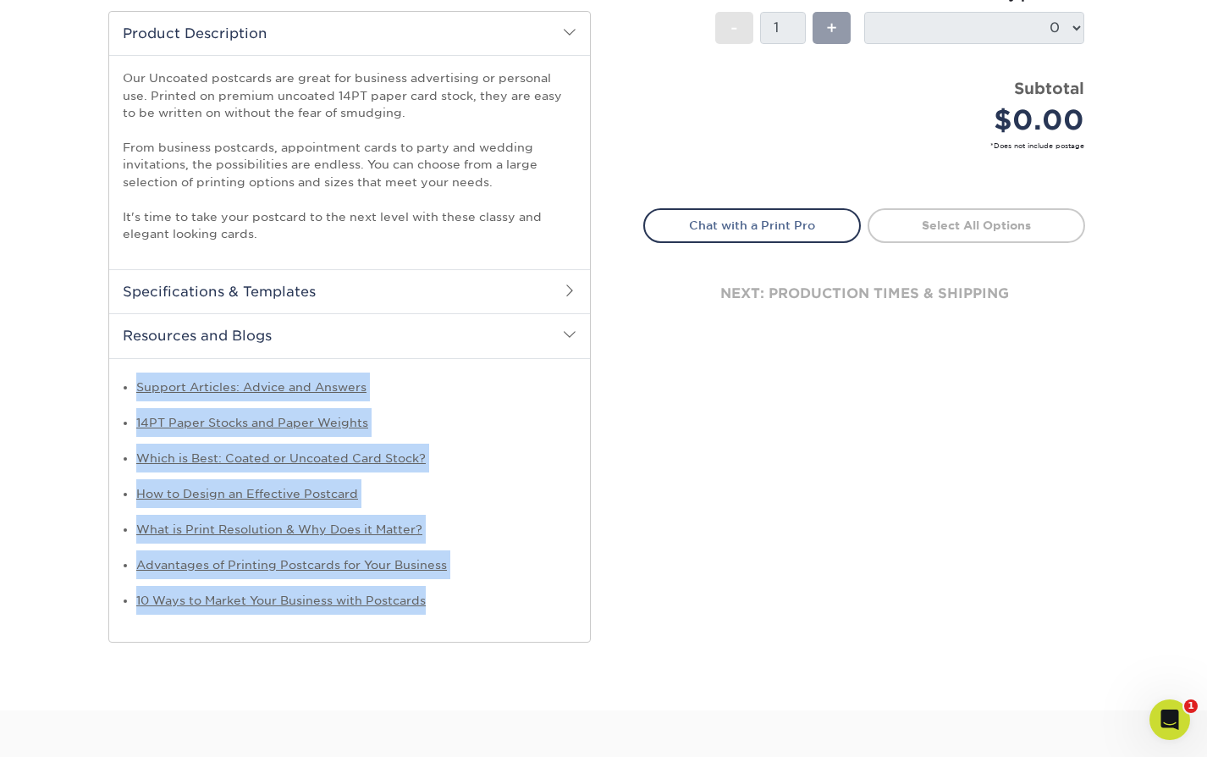
copy ul "Support Articles: Advice and Answers 14PT Paper Stocks and Paper Weights Which …"
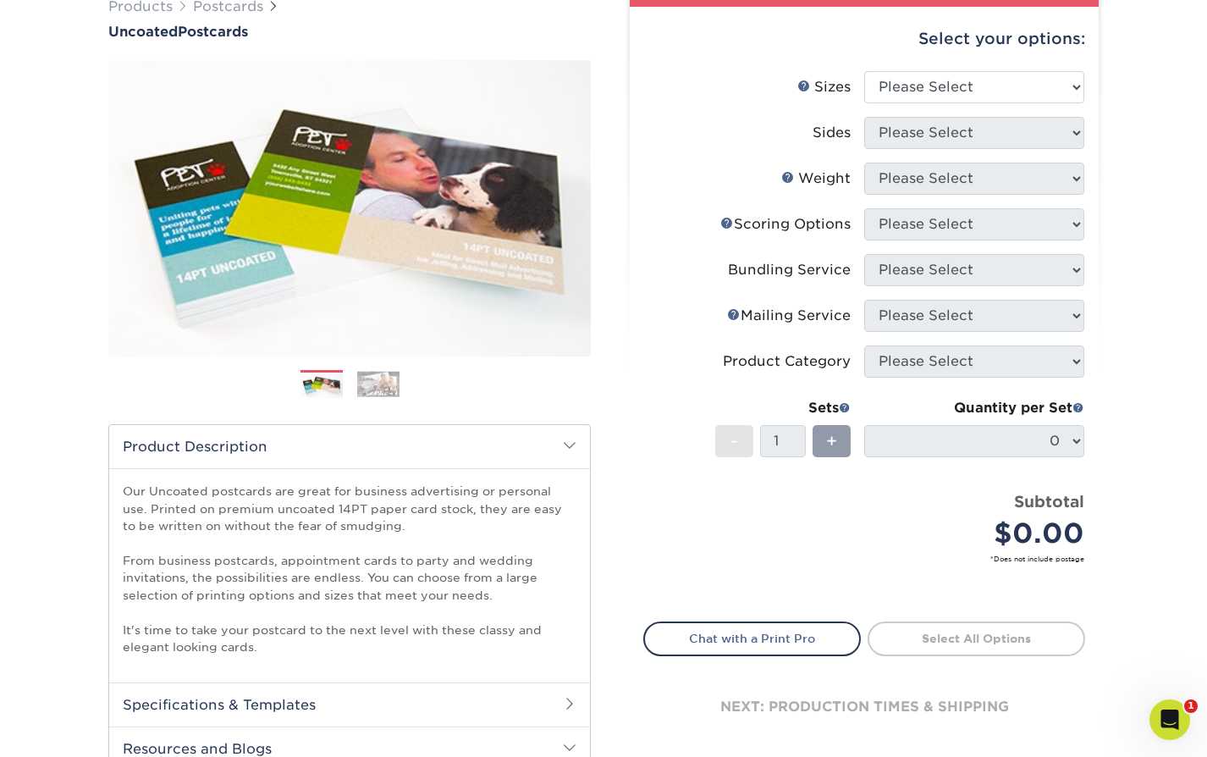
scroll to position [0, 0]
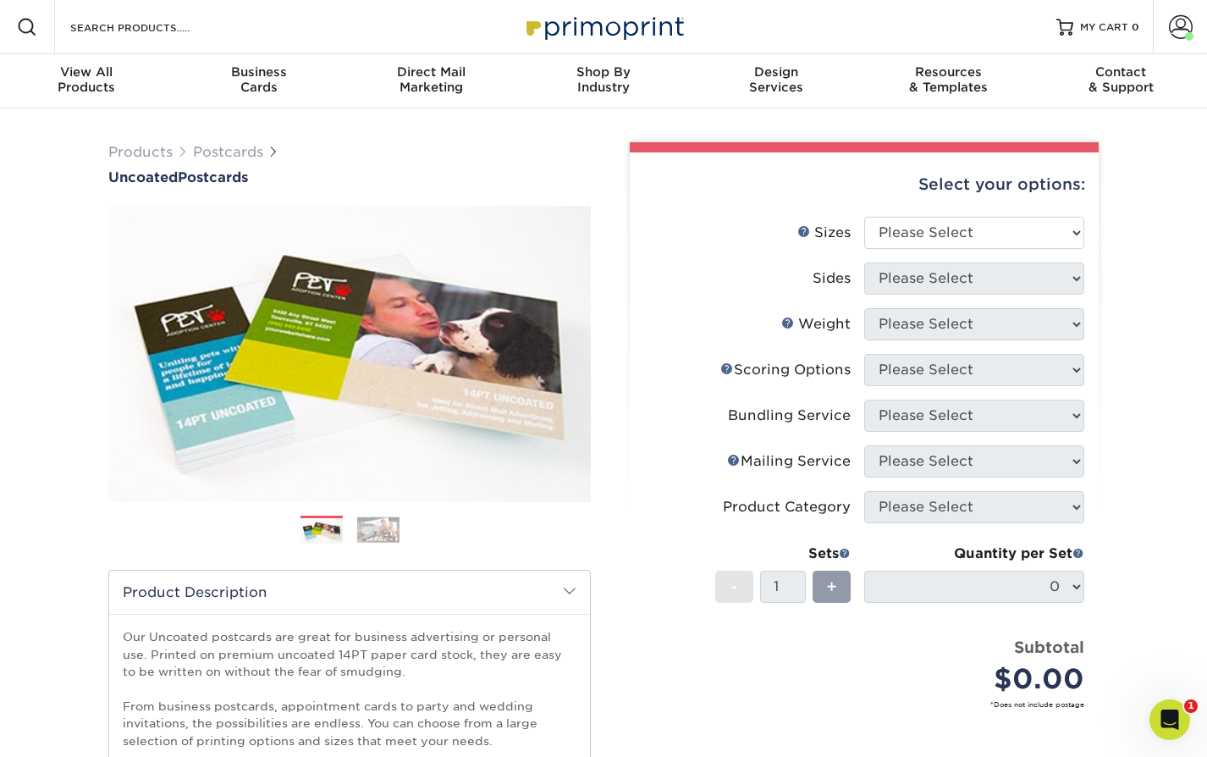
click at [367, 531] on img at bounding box center [378, 529] width 42 height 26
